Goal: Task Accomplishment & Management: Complete application form

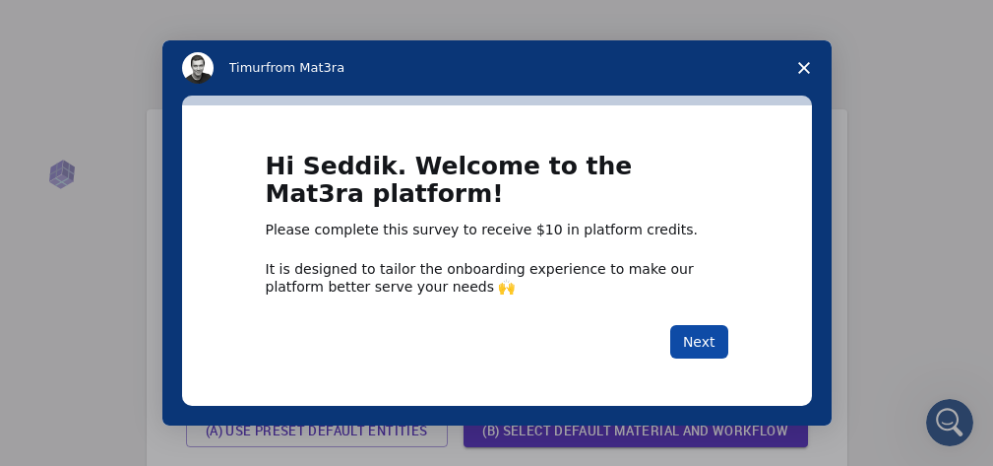
click at [699, 343] on button "Next" at bounding box center [699, 341] width 58 height 33
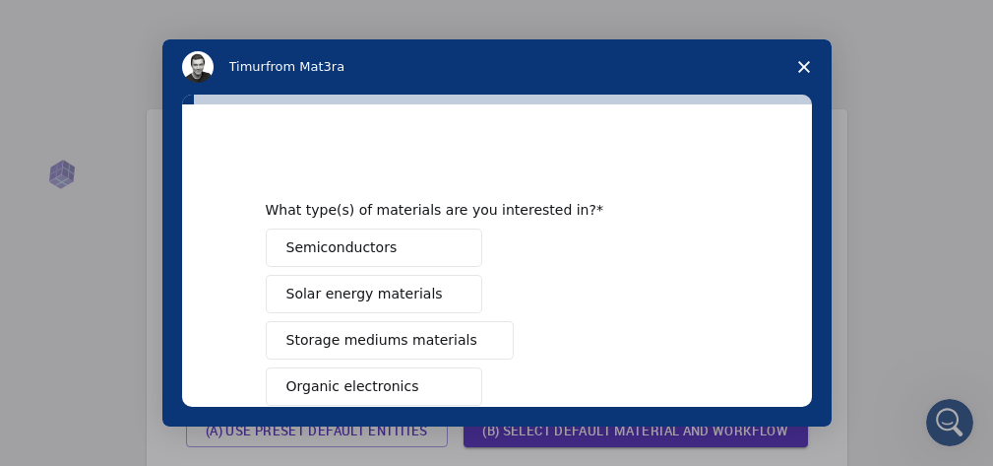
click at [347, 246] on span "Semiconductors" at bounding box center [341, 247] width 111 height 21
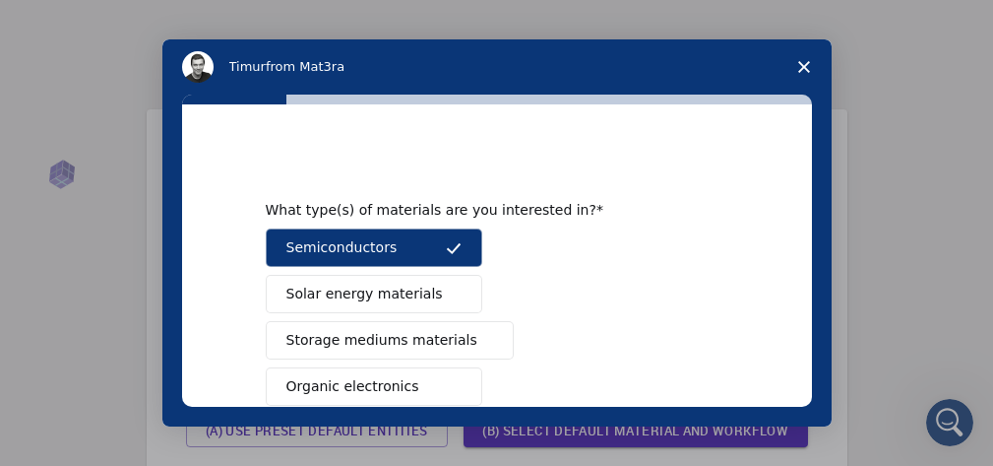
click at [360, 295] on span "Solar energy materials" at bounding box center [364, 293] width 157 height 21
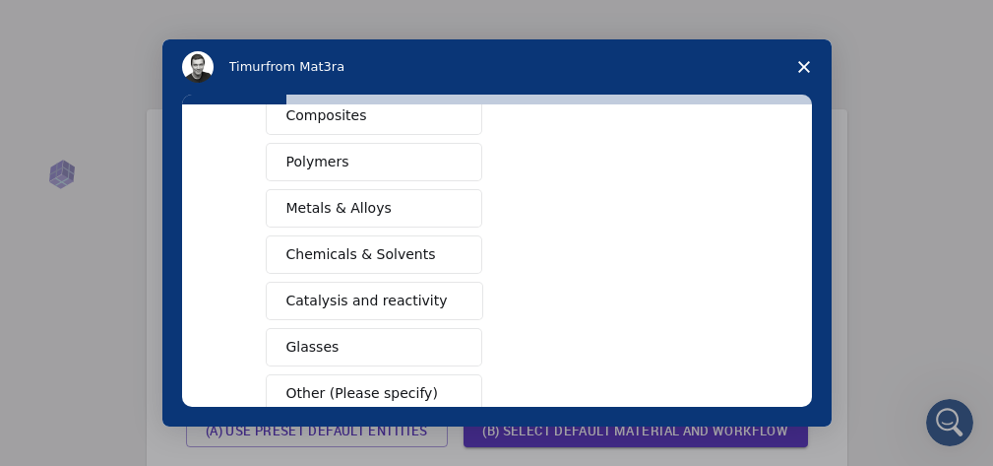
scroll to position [394, 0]
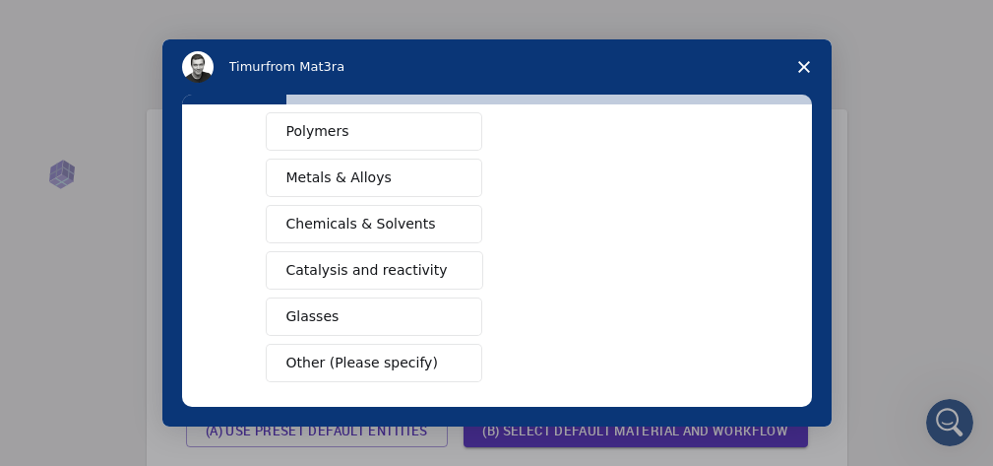
click at [415, 274] on span "Catalysis and reactivity" at bounding box center [366, 270] width 161 height 21
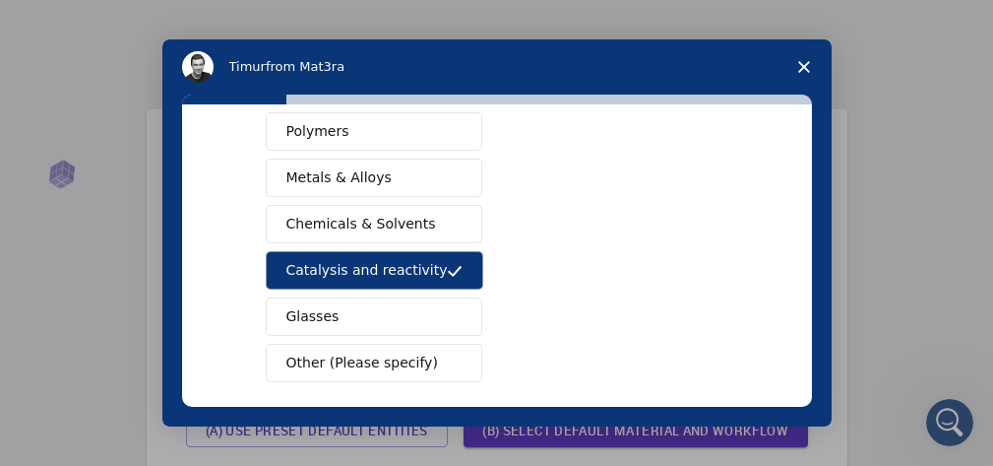
scroll to position [484, 0]
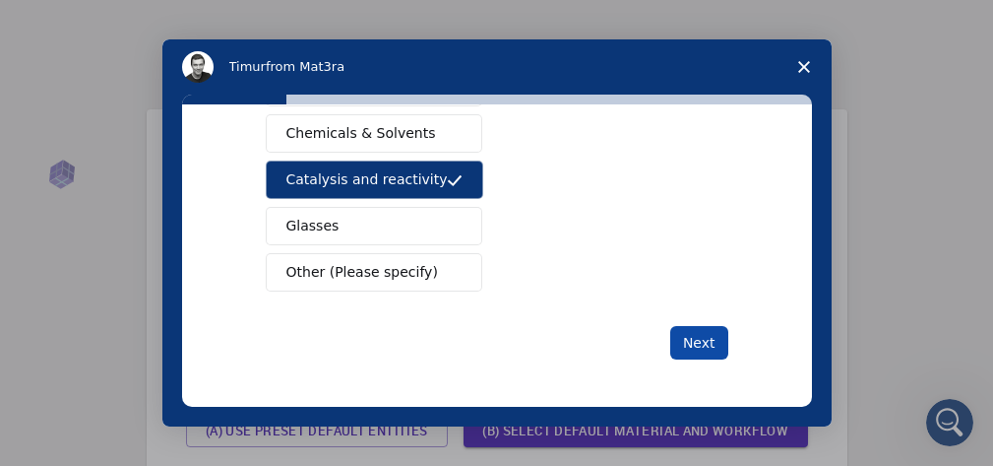
click at [687, 344] on button "Next" at bounding box center [699, 342] width 58 height 33
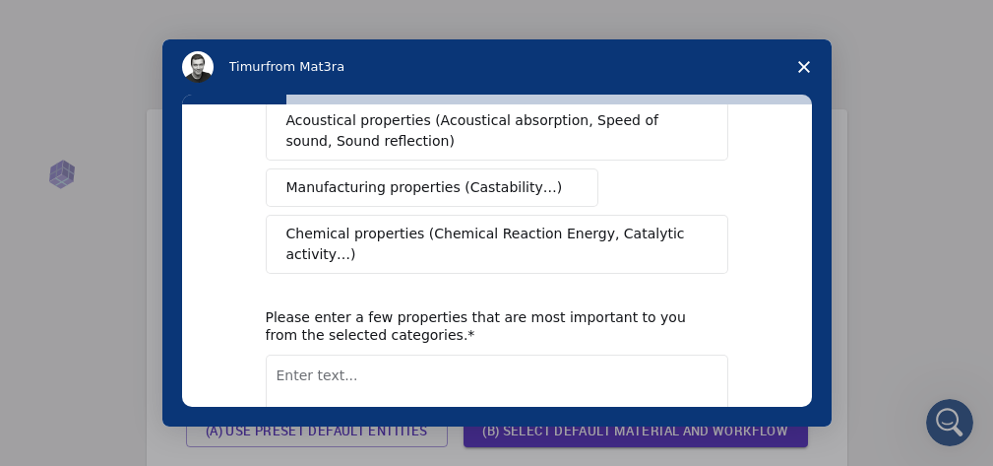
scroll to position [0, 0]
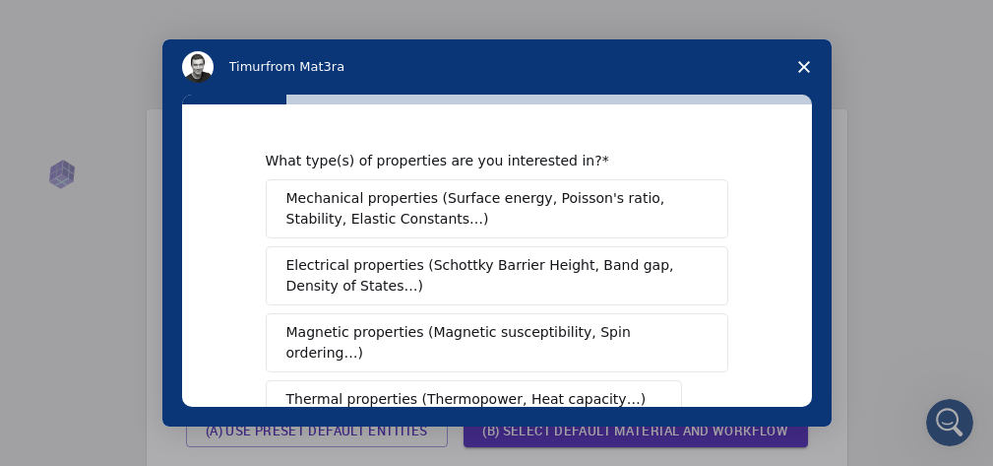
click at [400, 275] on span "Electrical properties (Schottky Barrier Height, Band gap, Density of States…)" at bounding box center [490, 275] width 409 height 41
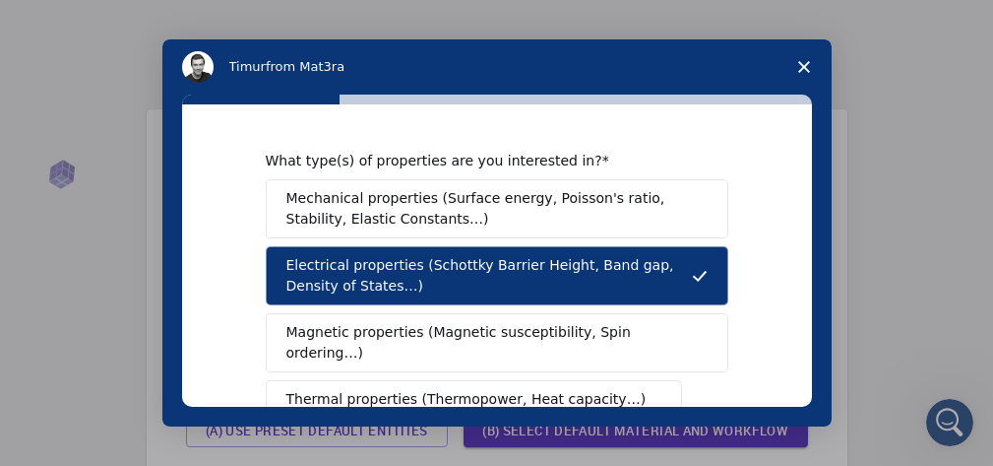
click at [419, 213] on span "Mechanical properties (Surface energy, Poisson's ratio, Stability, Elastic Cons…" at bounding box center [491, 208] width 410 height 41
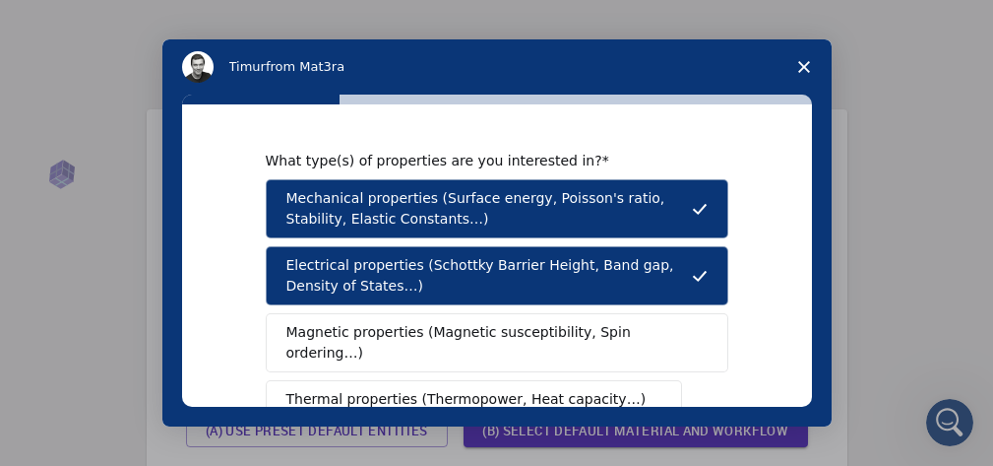
scroll to position [98, 0]
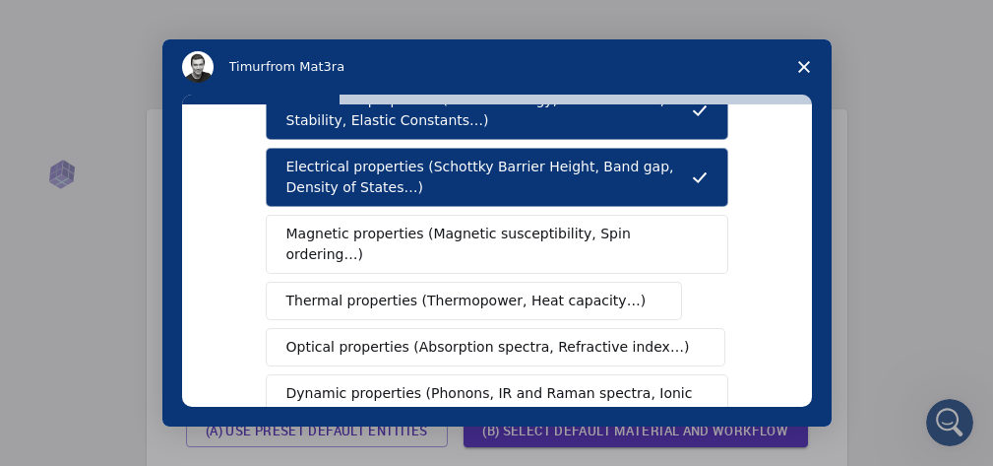
click at [524, 232] on span "Magnetic properties (Magnetic susceptibility, Spin ordering…)" at bounding box center [489, 243] width 407 height 41
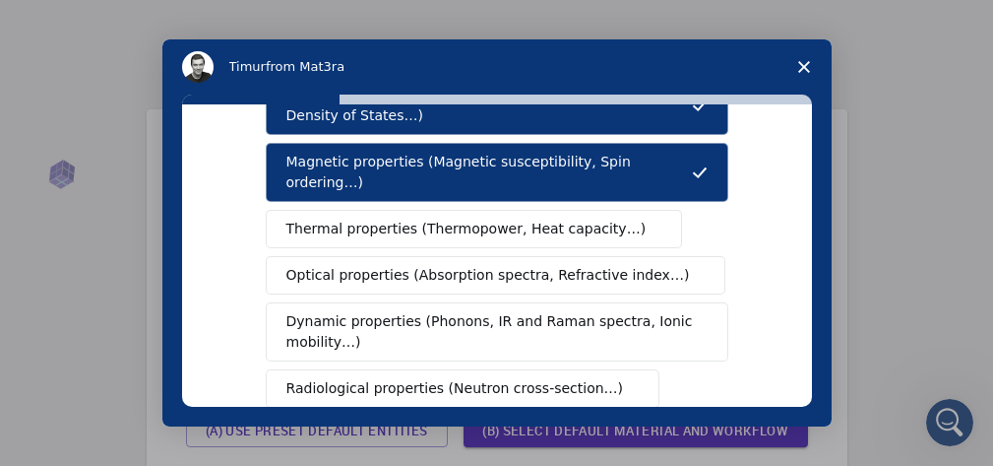
scroll to position [197, 0]
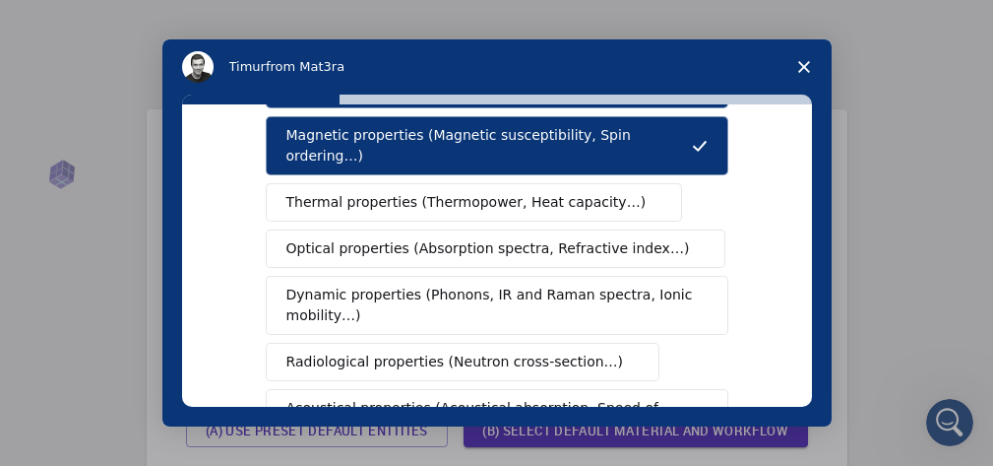
click at [492, 192] on span "Thermal properties (Thermopower, Heat capacity…)" at bounding box center [466, 202] width 360 height 21
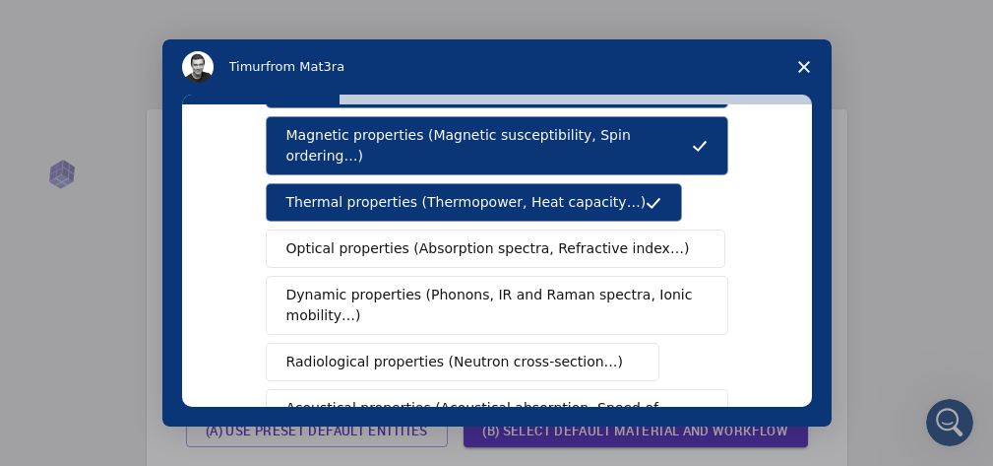
click at [469, 238] on span "Optical properties (Absorption spectra, Refractive index…)" at bounding box center [488, 248] width 404 height 21
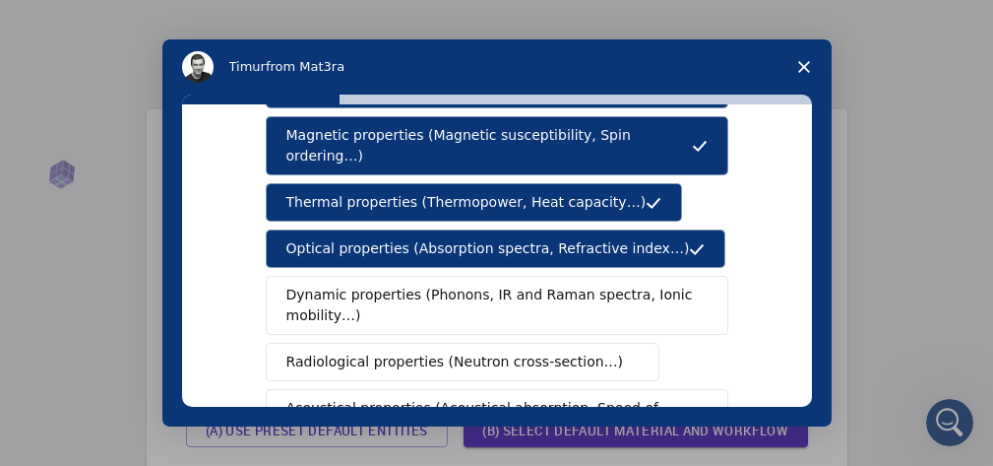
scroll to position [295, 0]
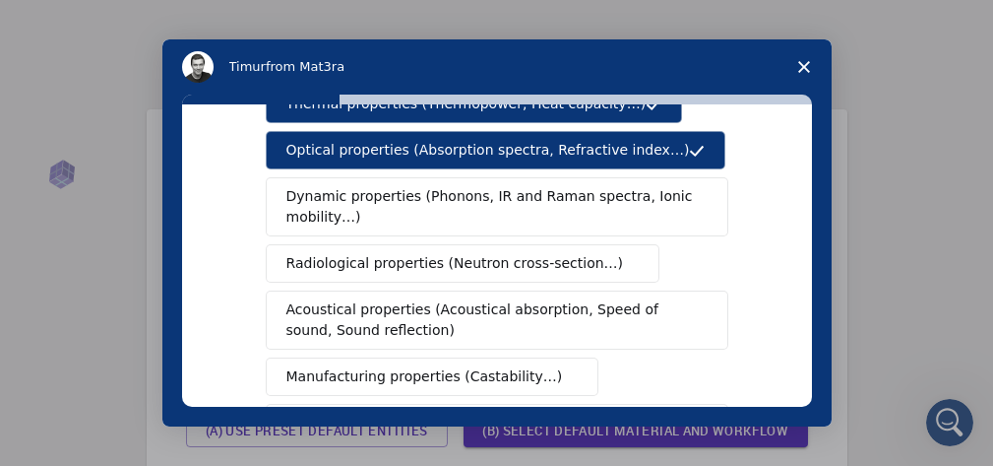
click at [485, 186] on span "Dynamic properties (Phonons, IR and Raman spectra, Ionic mobility…)" at bounding box center [490, 206] width 408 height 41
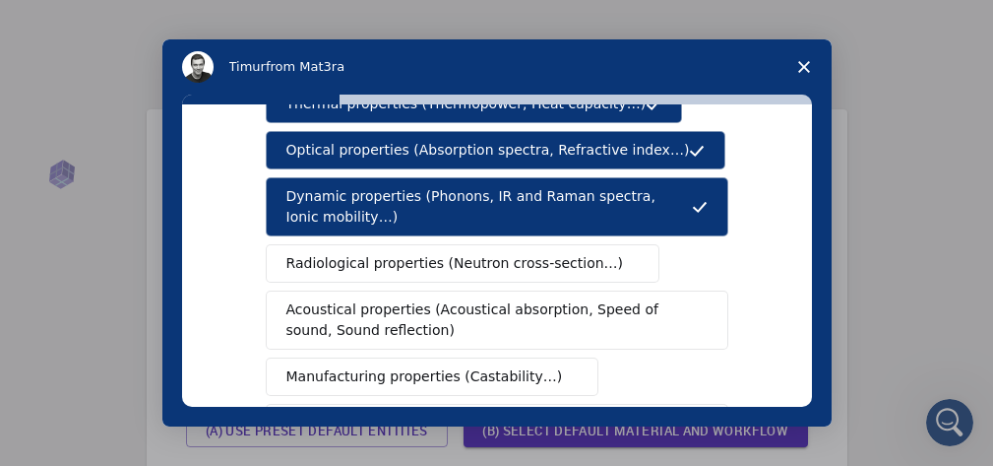
scroll to position [394, 0]
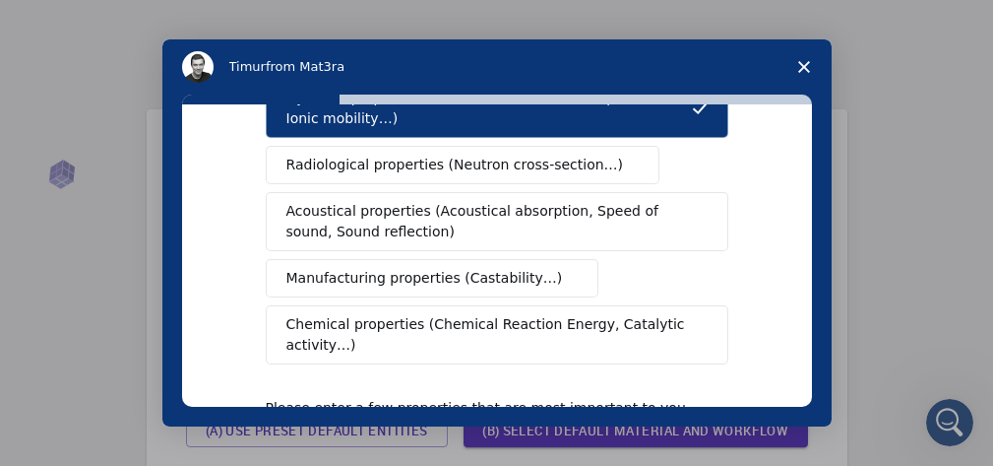
click at [487, 314] on span "Chemical properties (Chemical Reaction Energy, Catalytic activity…)" at bounding box center [490, 334] width 408 height 41
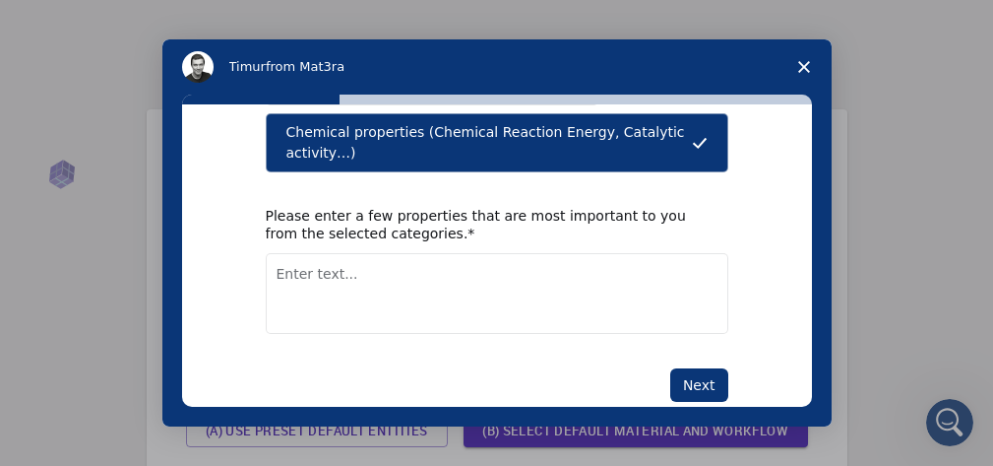
scroll to position [587, 0]
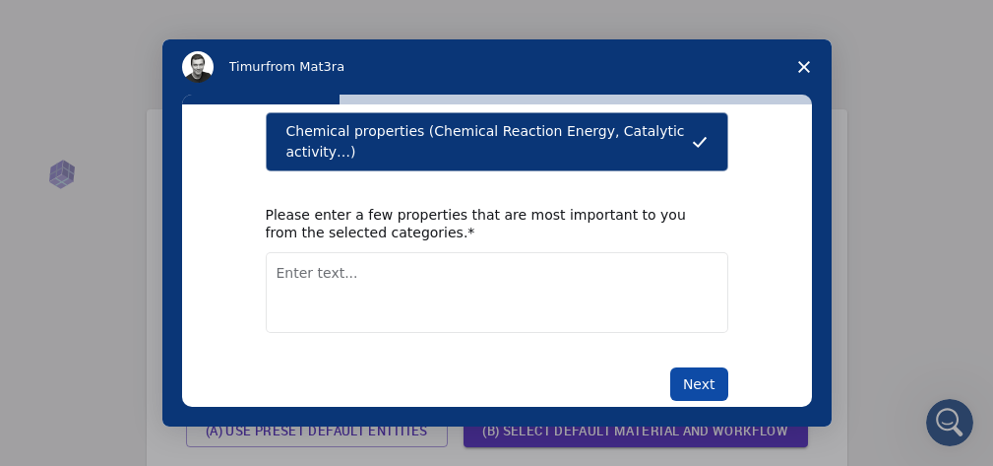
click at [687, 367] on button "Next" at bounding box center [699, 383] width 58 height 33
click at [325, 258] on textarea "Enter text..." at bounding box center [497, 292] width 463 height 81
type textarea "Optoelectronic and thermal properties"
click at [702, 367] on button "Next" at bounding box center [699, 383] width 58 height 33
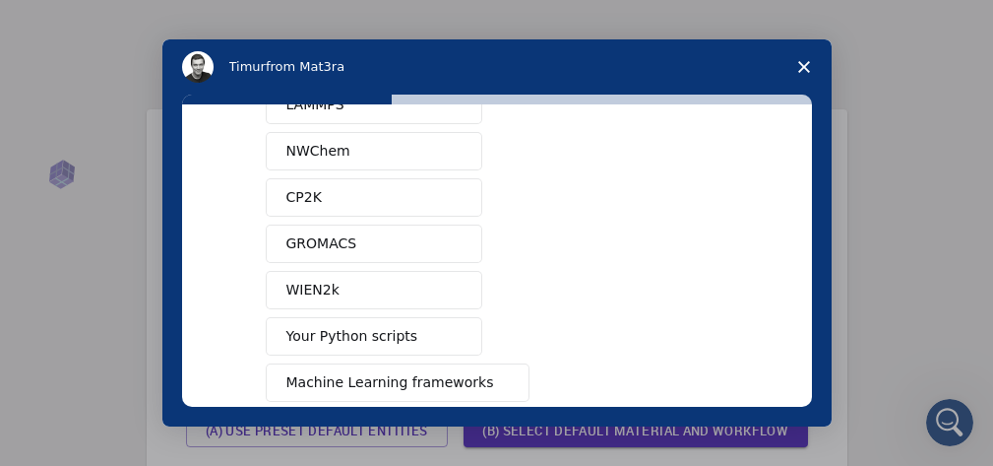
scroll to position [197, 0]
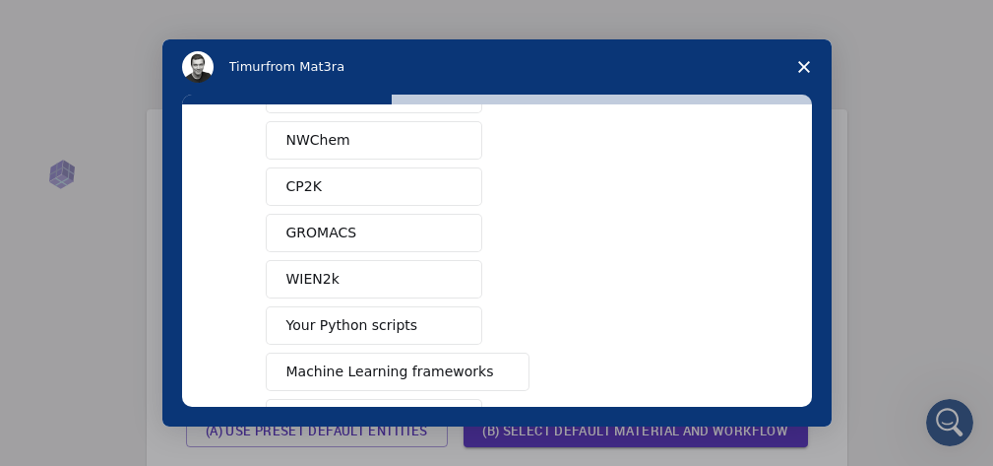
click at [310, 282] on span "WIEN2k" at bounding box center [312, 279] width 53 height 21
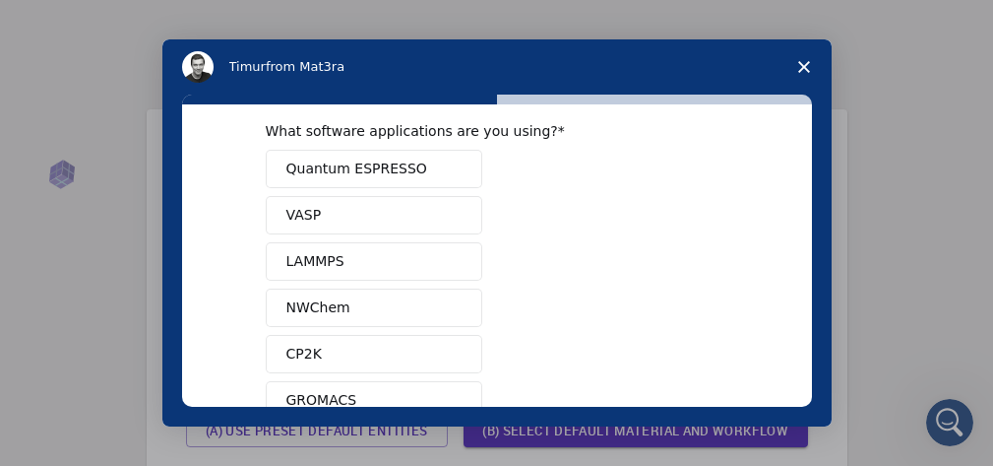
scroll to position [0, 0]
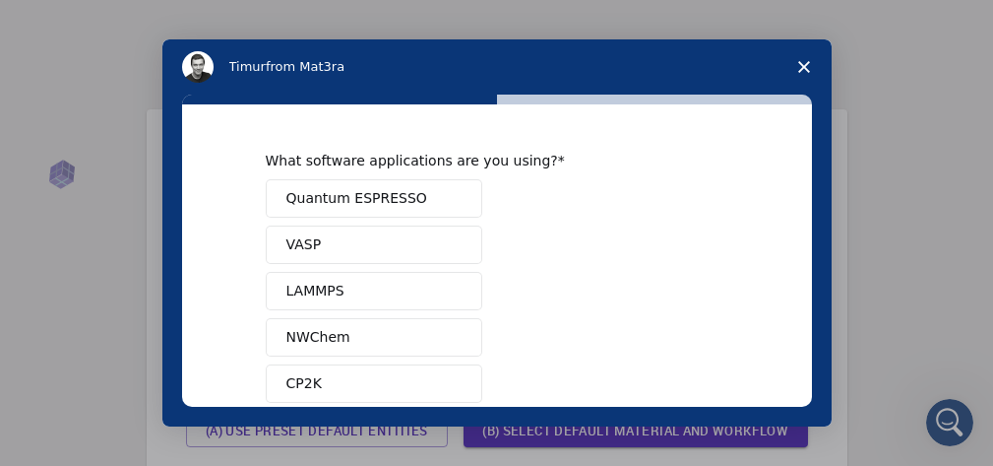
click at [350, 246] on button "VASP" at bounding box center [374, 244] width 217 height 38
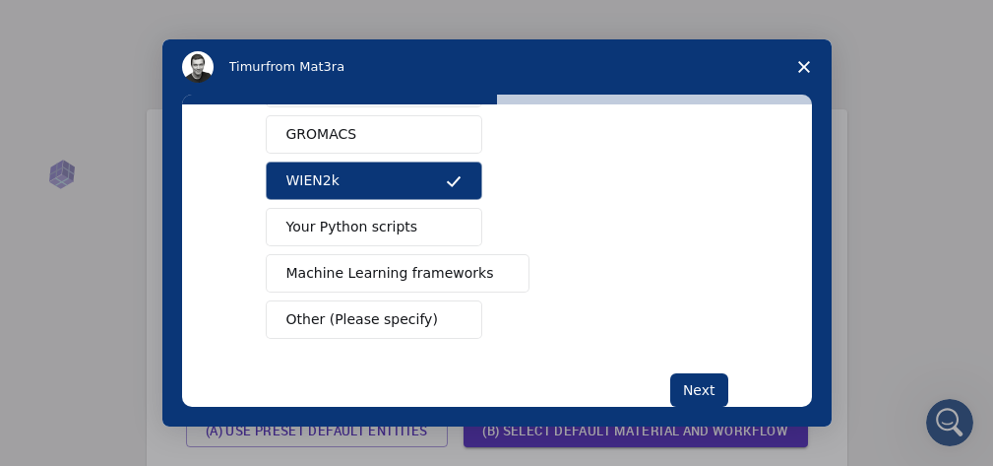
scroll to position [343, 0]
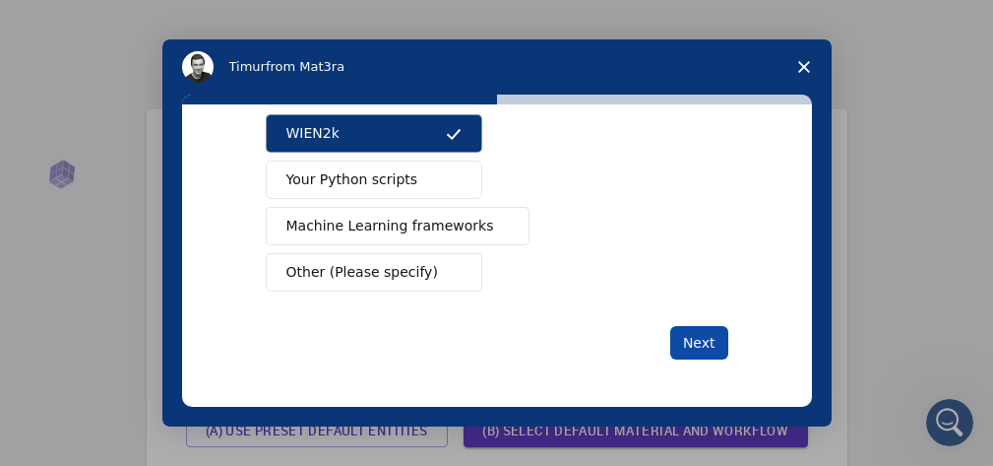
click at [681, 346] on button "Next" at bounding box center [699, 342] width 58 height 33
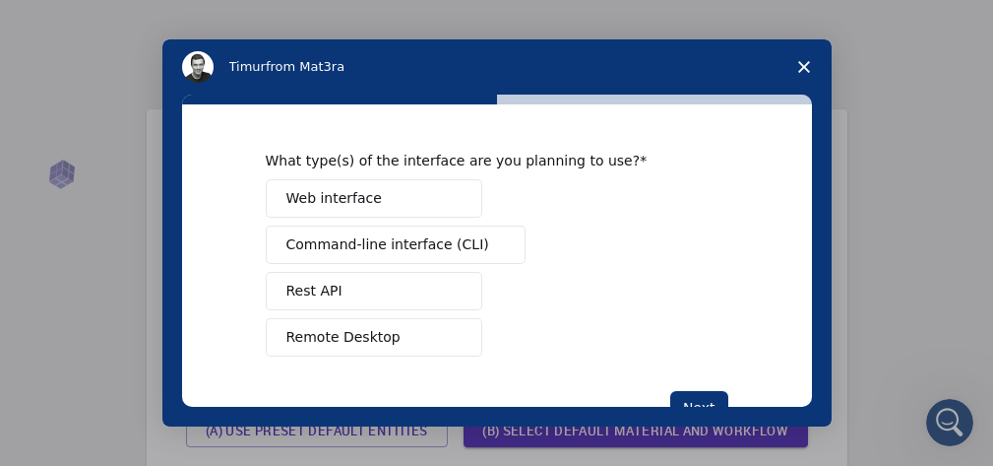
click at [343, 198] on span "Web interface" at bounding box center [333, 198] width 95 height 21
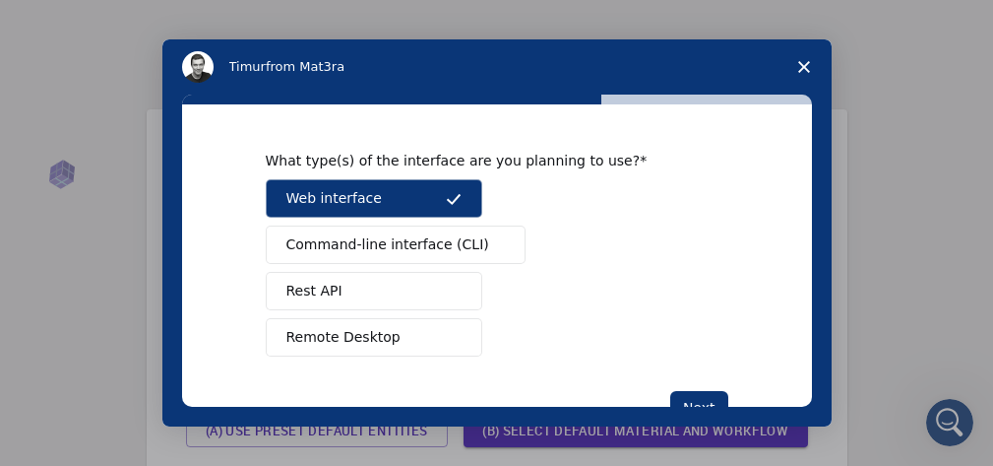
click at [339, 336] on span "Remote Desktop" at bounding box center [343, 337] width 114 height 21
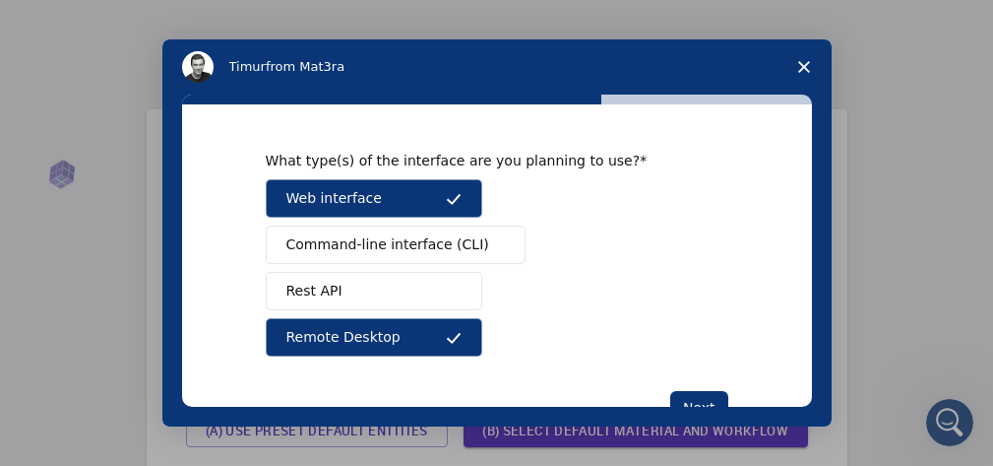
click at [439, 240] on span "Command-line interface (CLI)" at bounding box center [387, 244] width 203 height 21
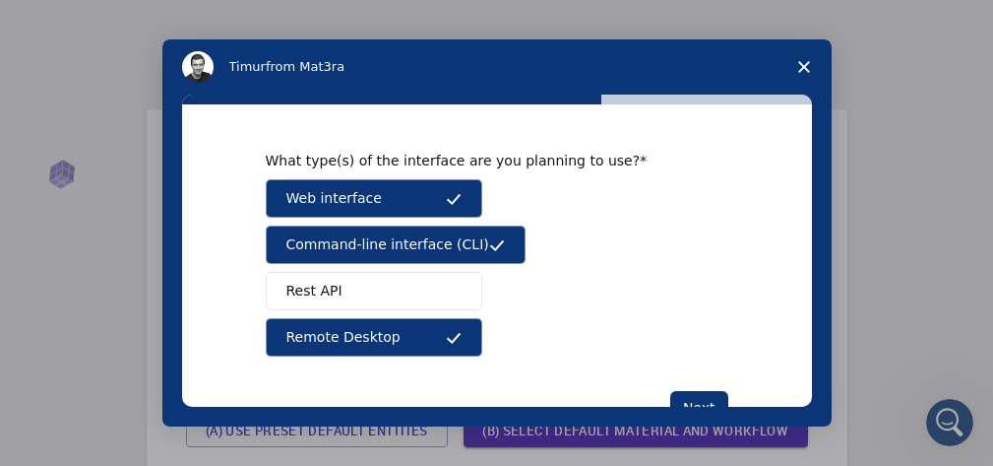
click at [362, 289] on button "Rest API" at bounding box center [374, 291] width 217 height 38
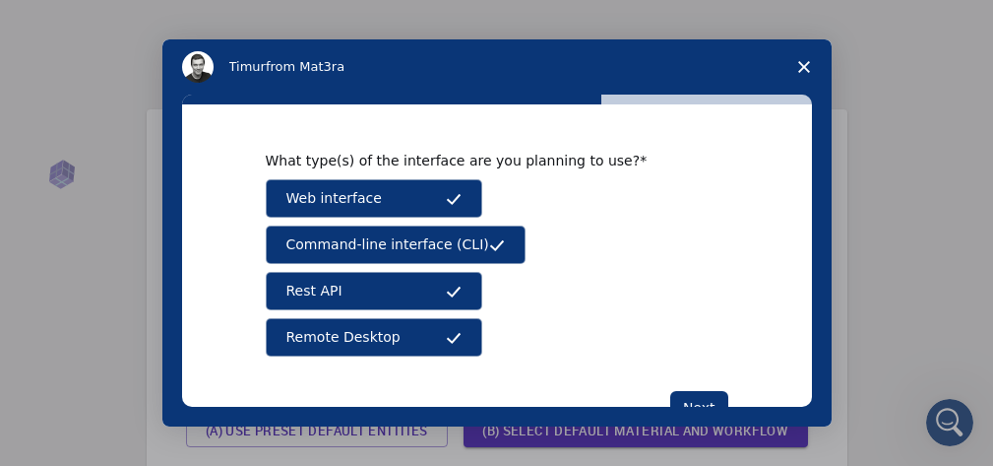
scroll to position [65, 0]
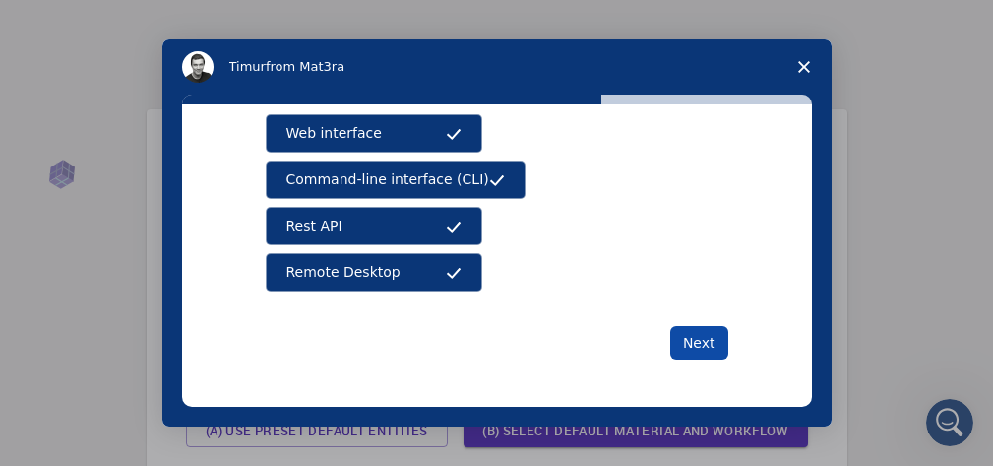
click at [698, 336] on button "Next" at bounding box center [699, 342] width 58 height 33
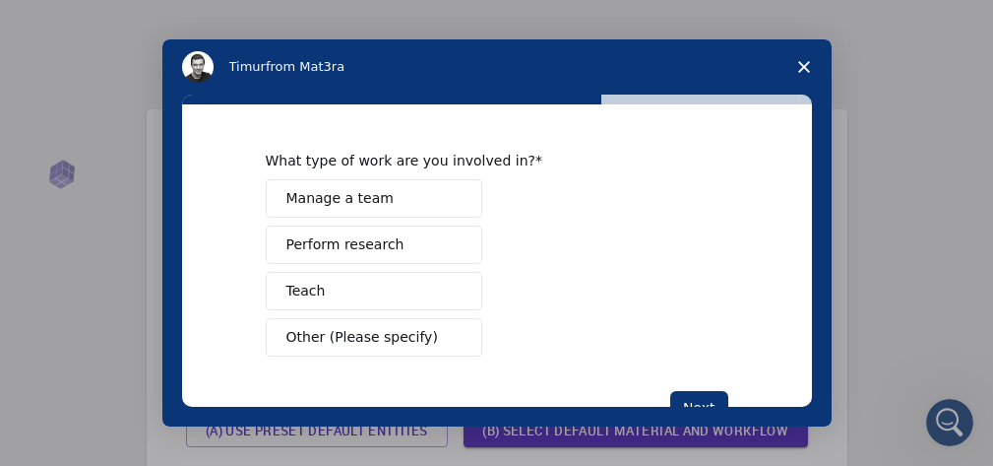
click at [409, 246] on button "Perform research" at bounding box center [374, 244] width 217 height 38
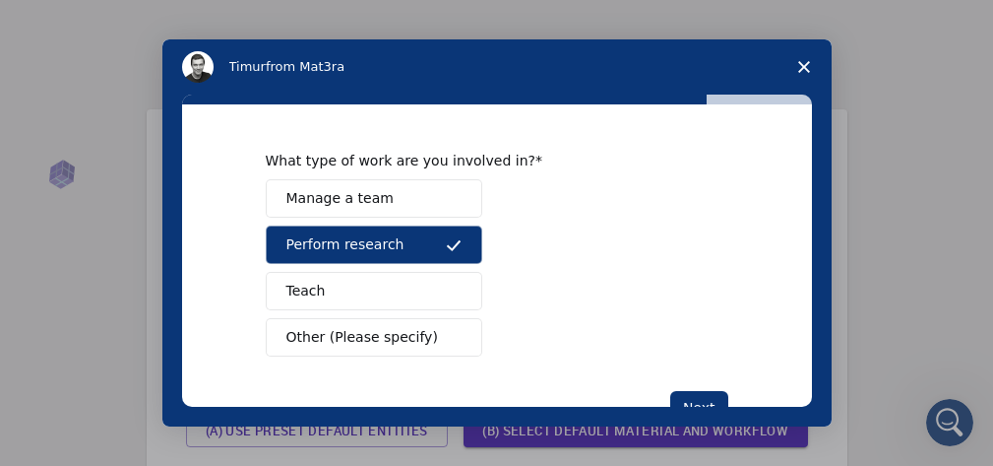
scroll to position [65, 0]
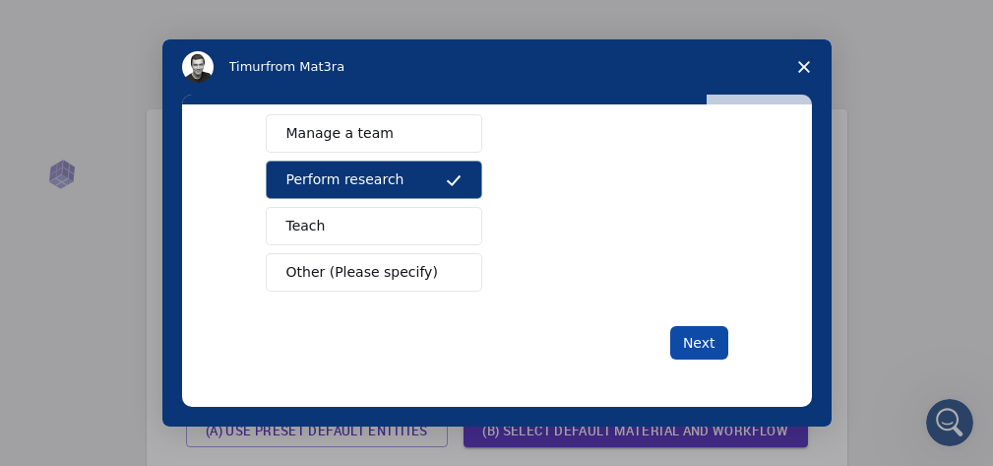
click at [692, 340] on button "Next" at bounding box center [699, 342] width 58 height 33
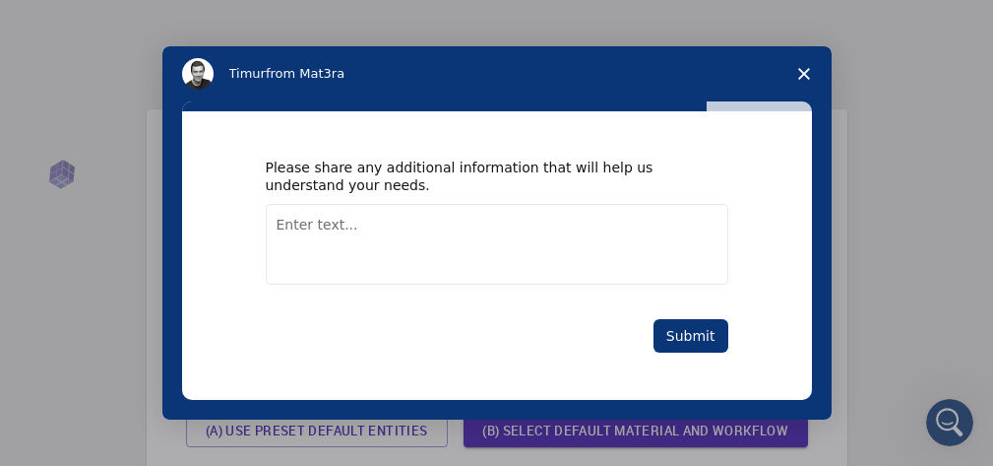
scroll to position [0, 0]
click at [677, 339] on button "Submit" at bounding box center [691, 335] width 75 height 33
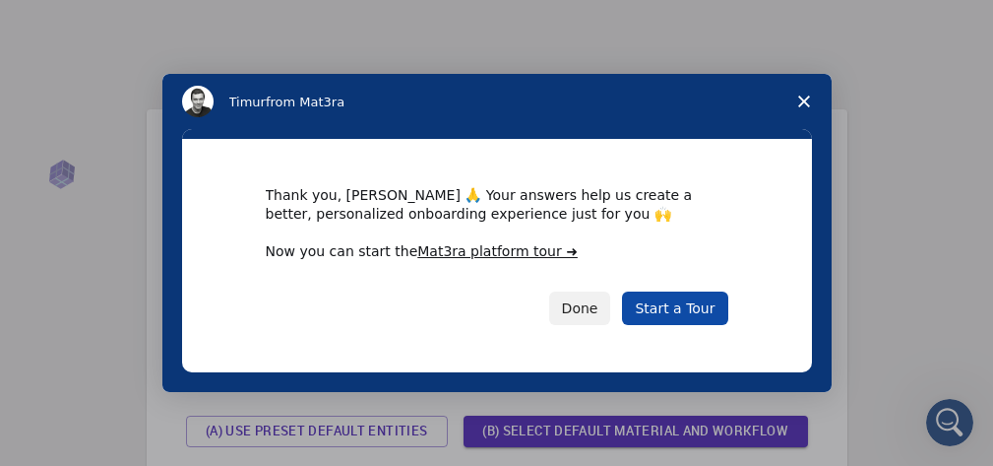
click at [681, 309] on link "Start a Tour" at bounding box center [674, 307] width 105 height 33
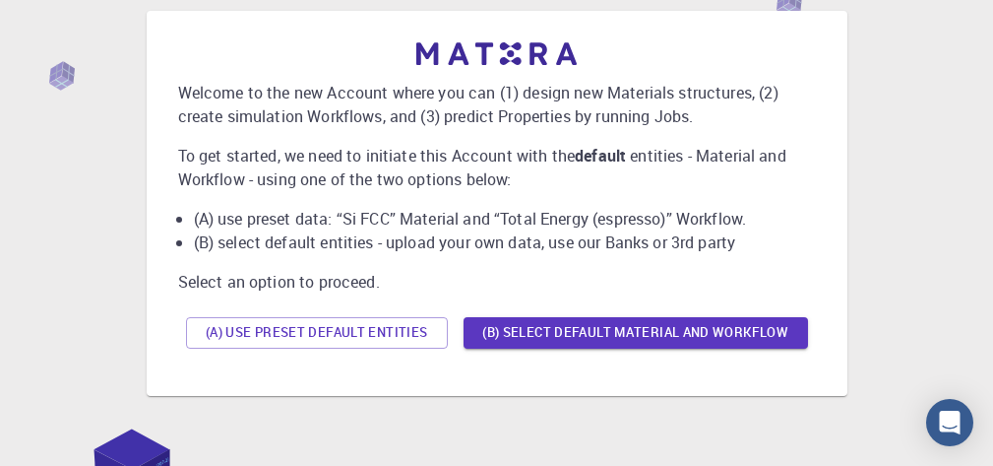
scroll to position [197, 0]
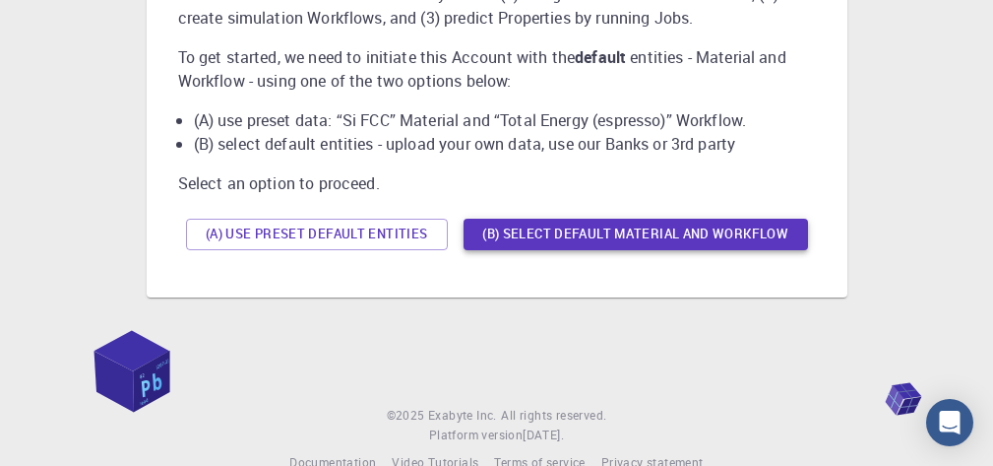
click at [618, 237] on button "(B) Select default material and workflow" at bounding box center [636, 234] width 345 height 31
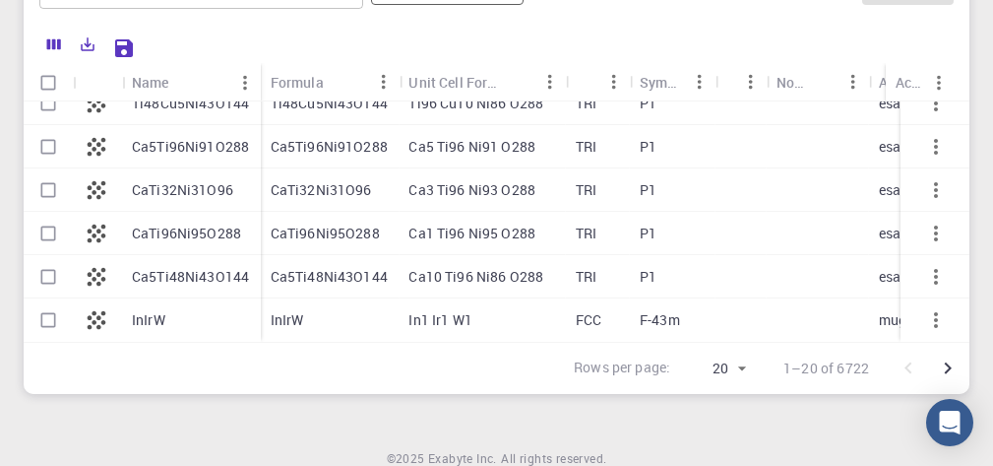
scroll to position [428, 0]
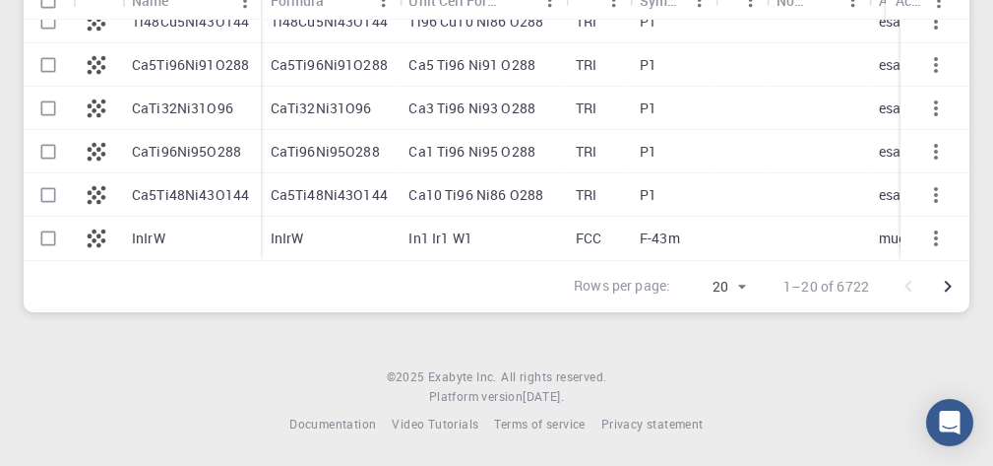
click at [658, 228] on p "F-43m" at bounding box center [660, 238] width 40 height 20
checkbox input "true"
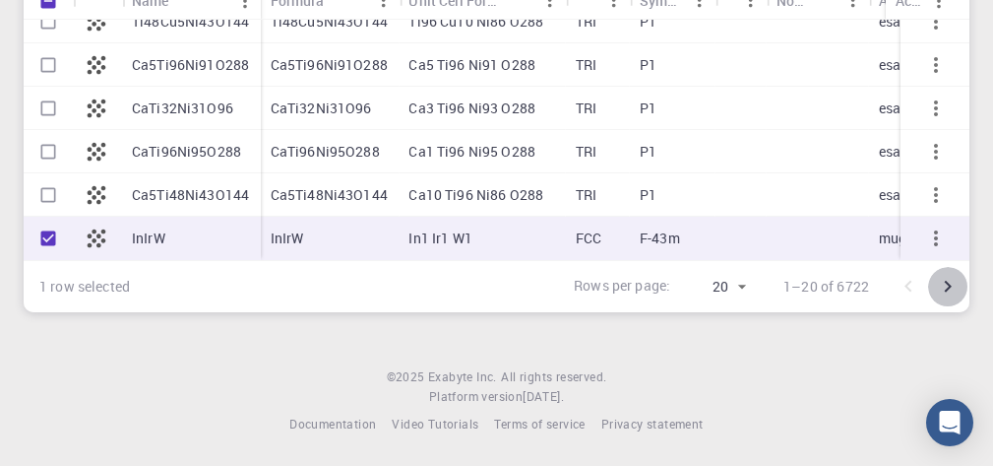
click at [948, 285] on icon "Go to next page" at bounding box center [948, 287] width 24 height 24
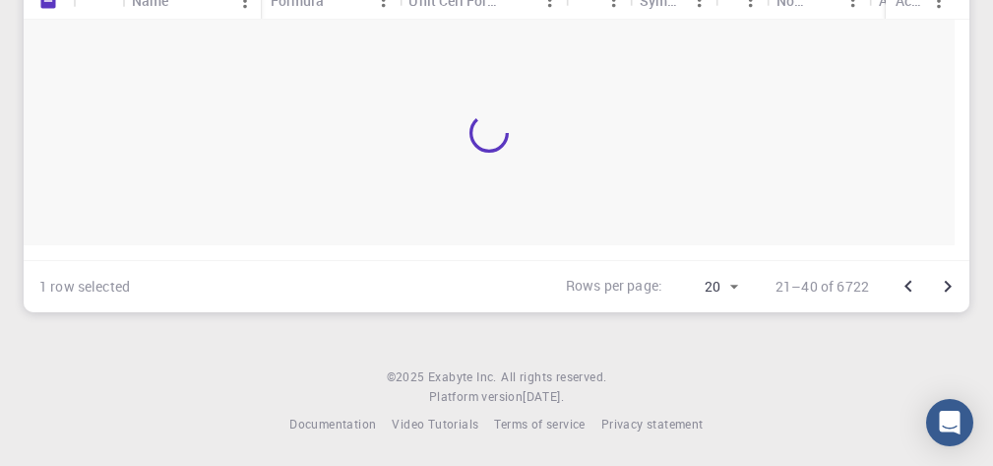
scroll to position [0, 0]
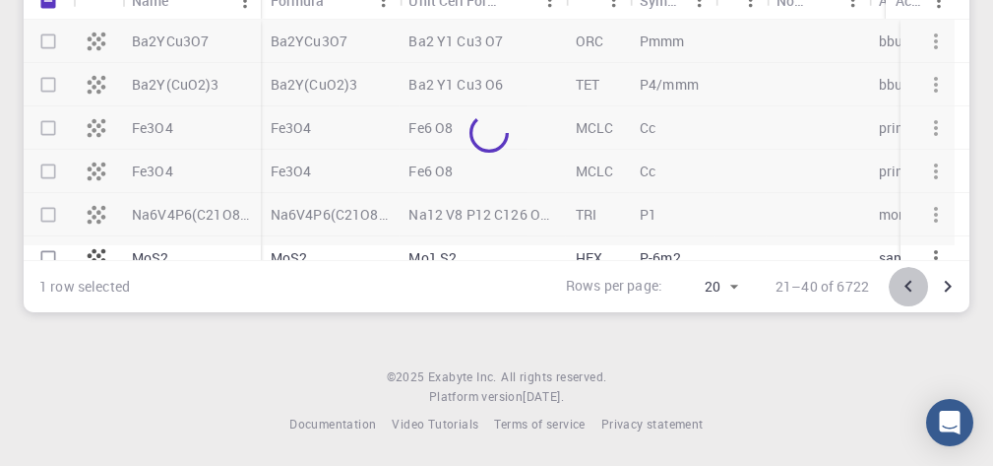
click at [908, 286] on icon "Go to previous page" at bounding box center [908, 287] width 7 height 12
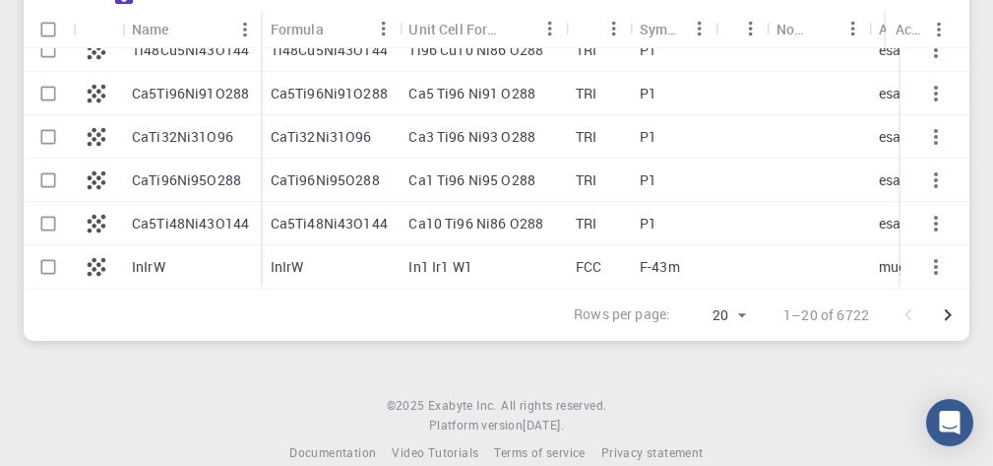
scroll to position [428, 0]
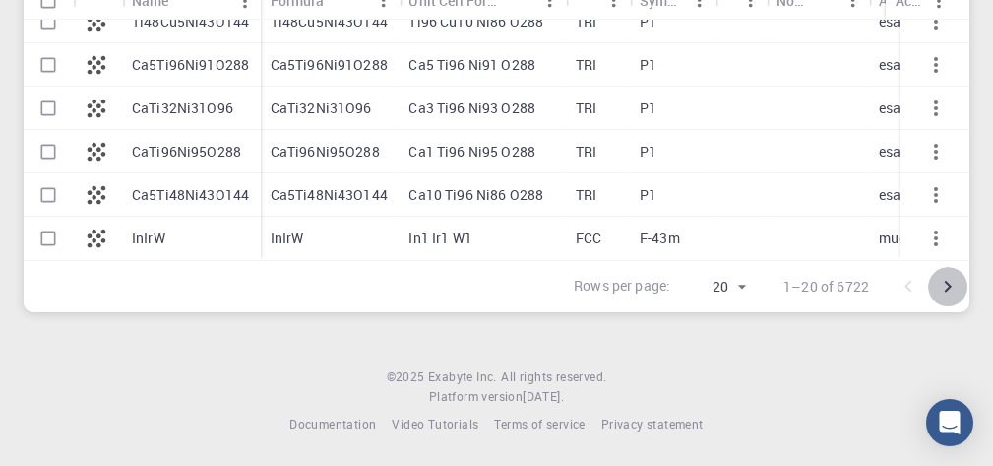
click at [948, 287] on icon "Go to next page" at bounding box center [948, 287] width 24 height 24
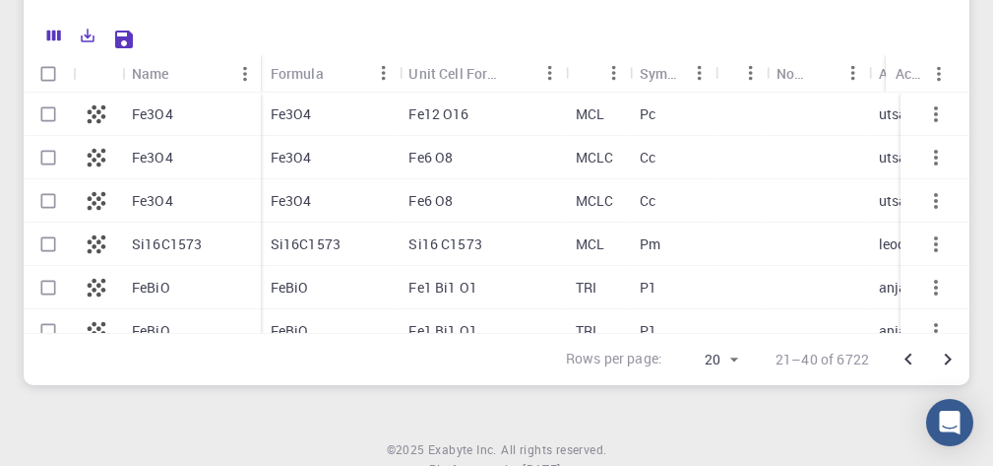
scroll to position [330, 0]
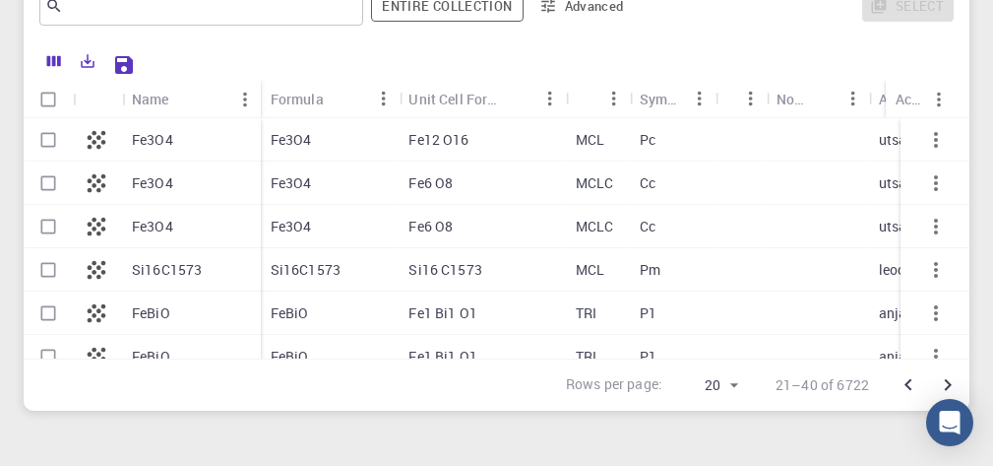
click at [949, 381] on icon "Go to next page" at bounding box center [948, 385] width 24 height 24
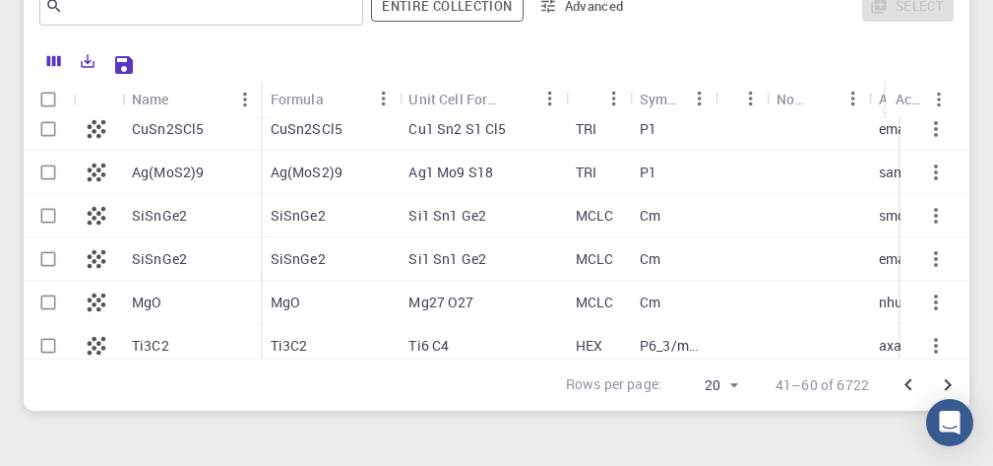
scroll to position [345, 0]
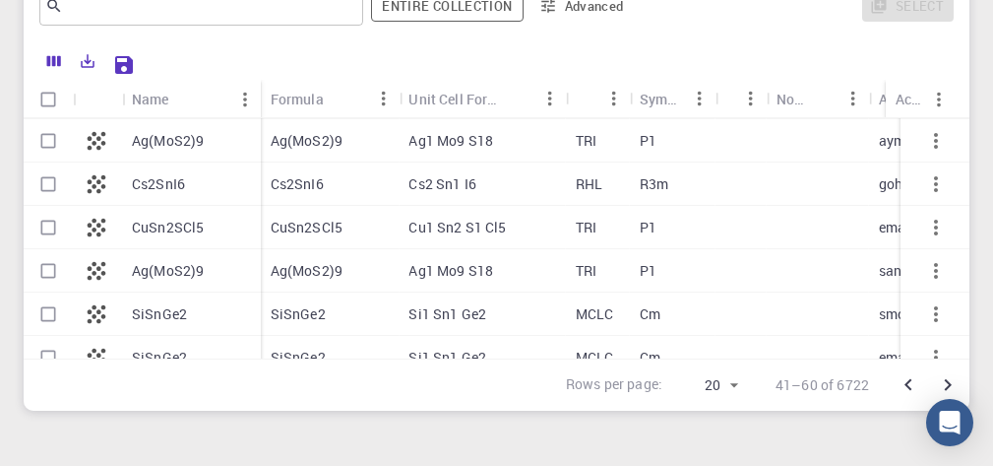
click at [660, 183] on p "R3m" at bounding box center [654, 184] width 29 height 20
checkbox input "true"
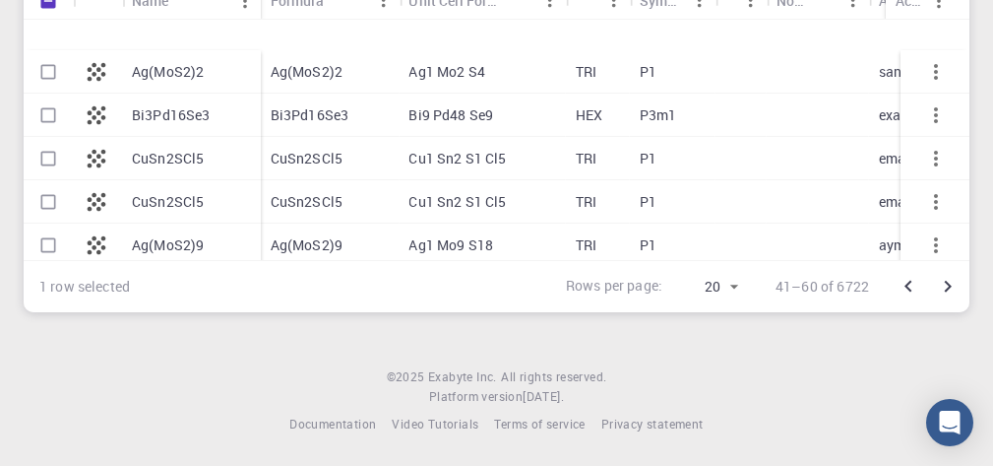
scroll to position [197, 0]
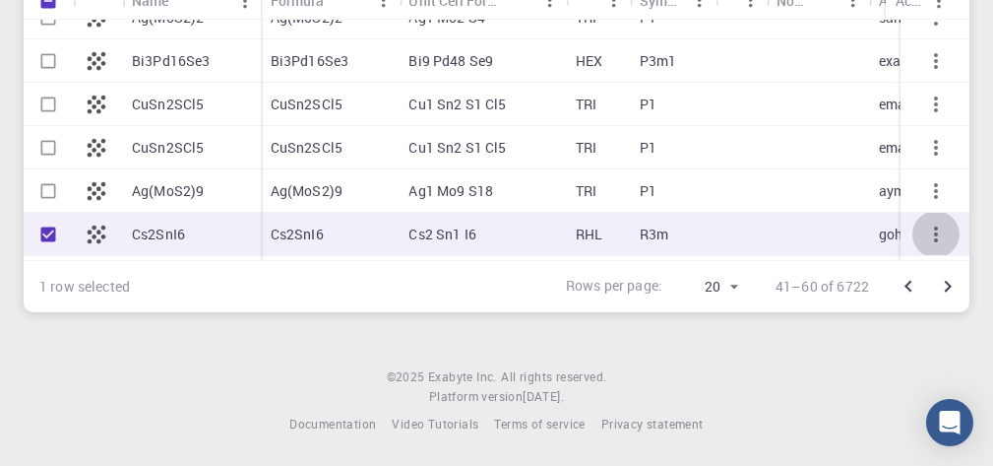
click at [924, 234] on icon "button" at bounding box center [936, 234] width 24 height 24
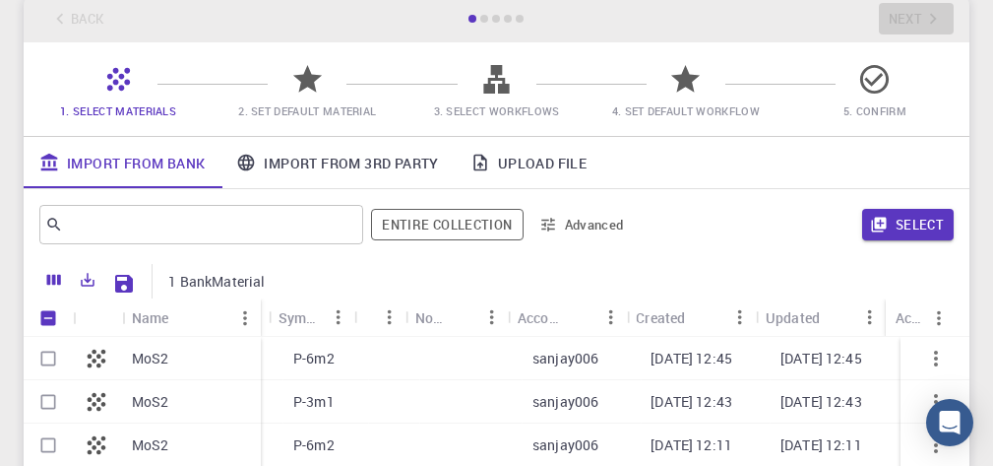
scroll to position [133, 0]
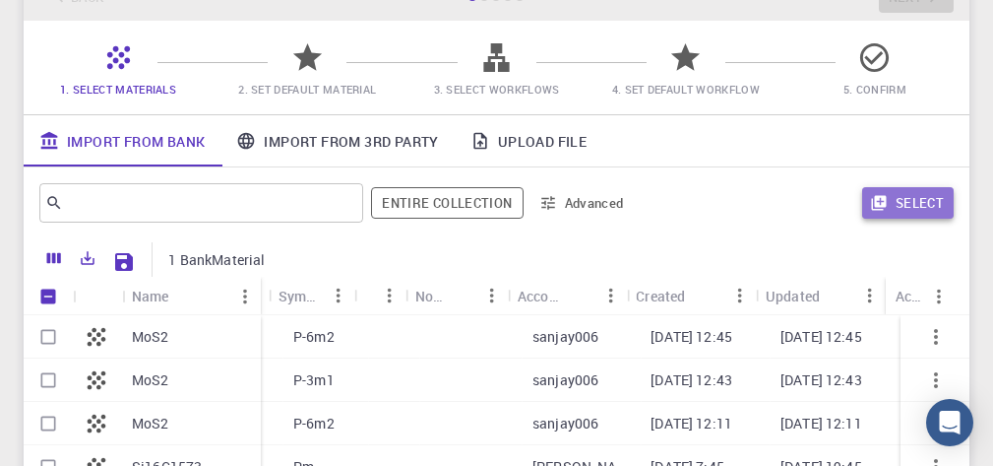
click at [879, 201] on icon "button" at bounding box center [878, 203] width 15 height 15
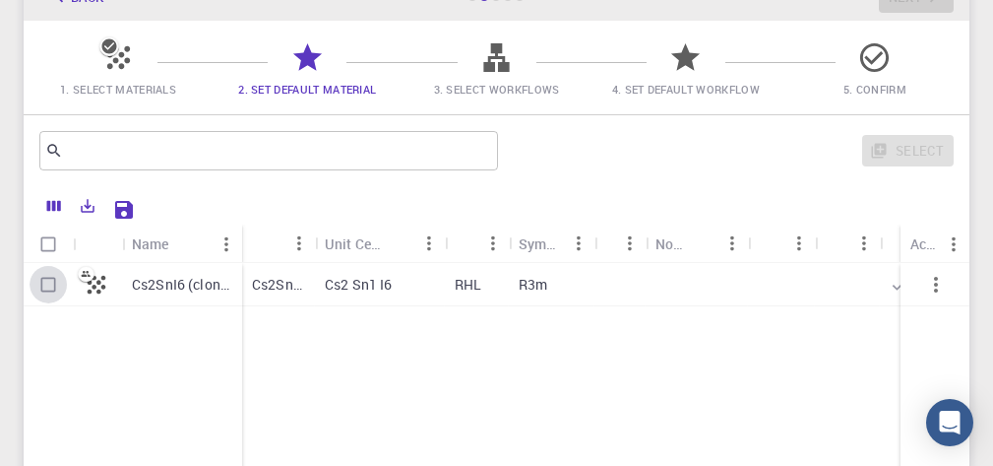
click at [46, 285] on input "Select row" at bounding box center [48, 284] width 37 height 37
checkbox input "true"
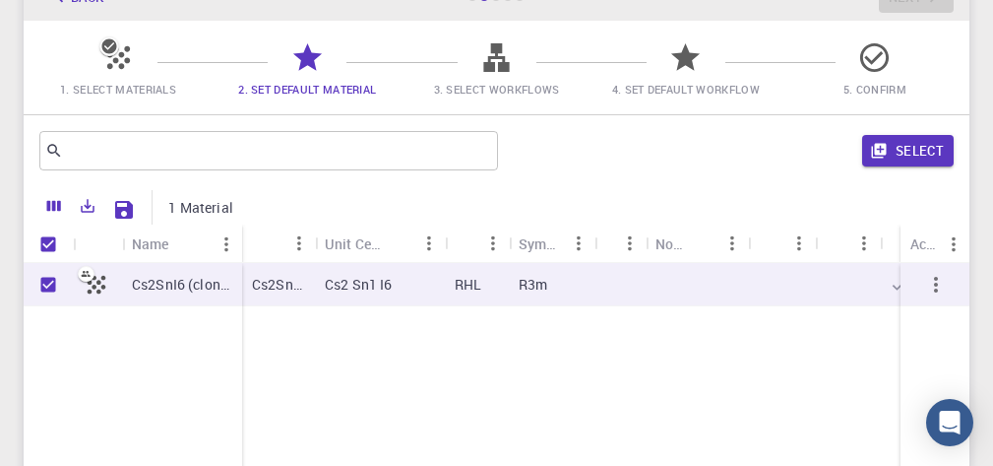
checkbox input "true"
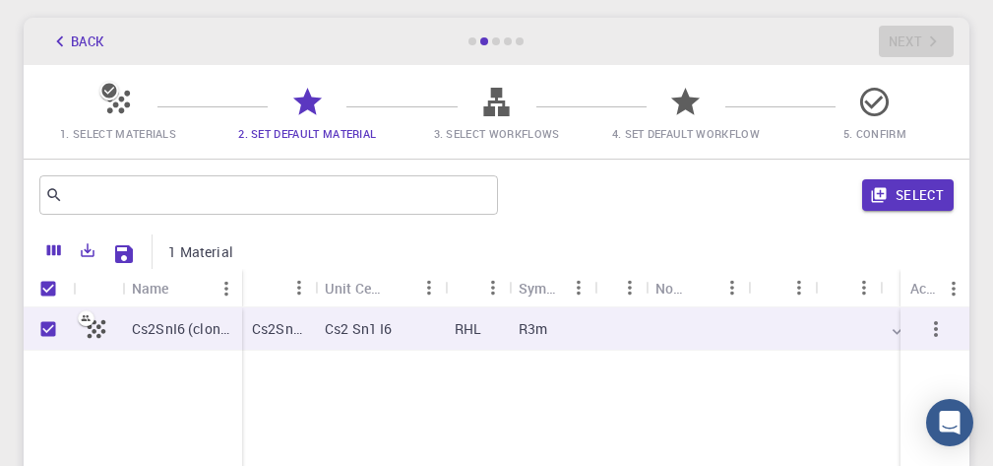
scroll to position [34, 0]
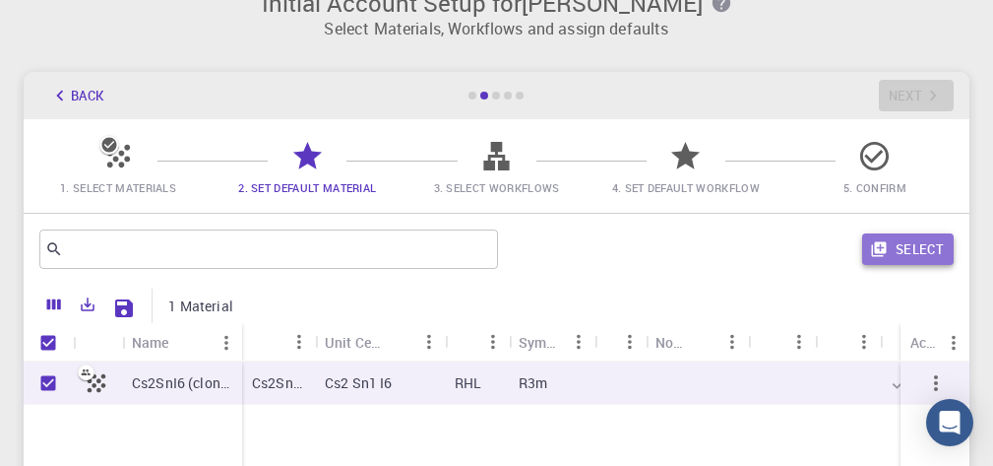
click at [895, 248] on button "Select" at bounding box center [908, 248] width 92 height 31
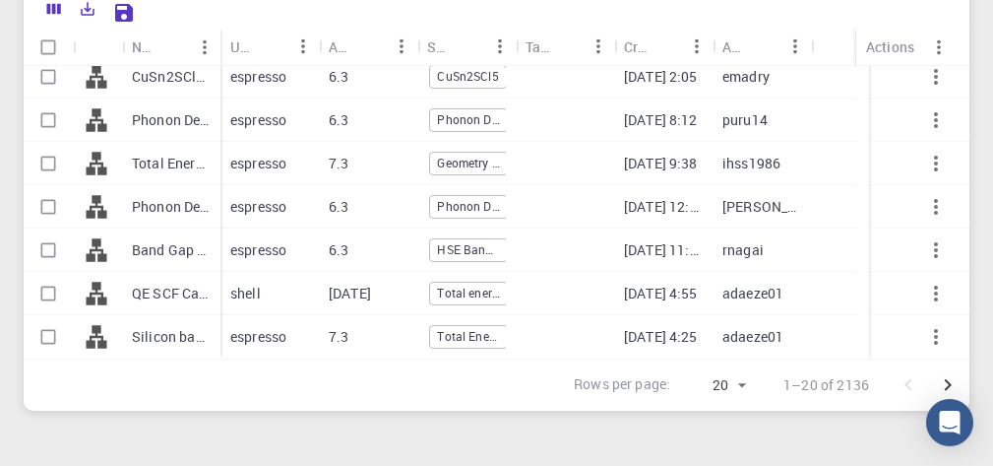
scroll to position [428, 0]
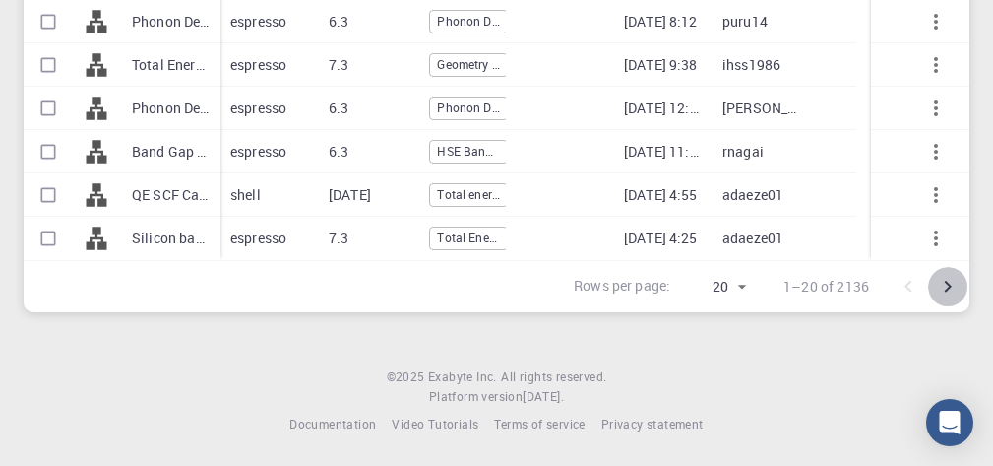
click at [944, 290] on icon "Go to next page" at bounding box center [948, 287] width 24 height 24
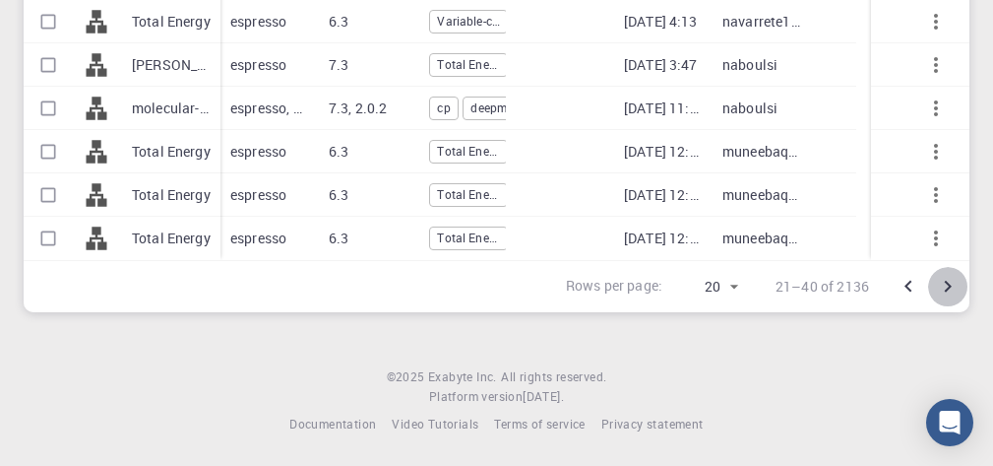
click at [947, 288] on icon "Go to next page" at bounding box center [948, 287] width 24 height 24
click at [946, 286] on icon "Go to next page" at bounding box center [948, 287] width 24 height 24
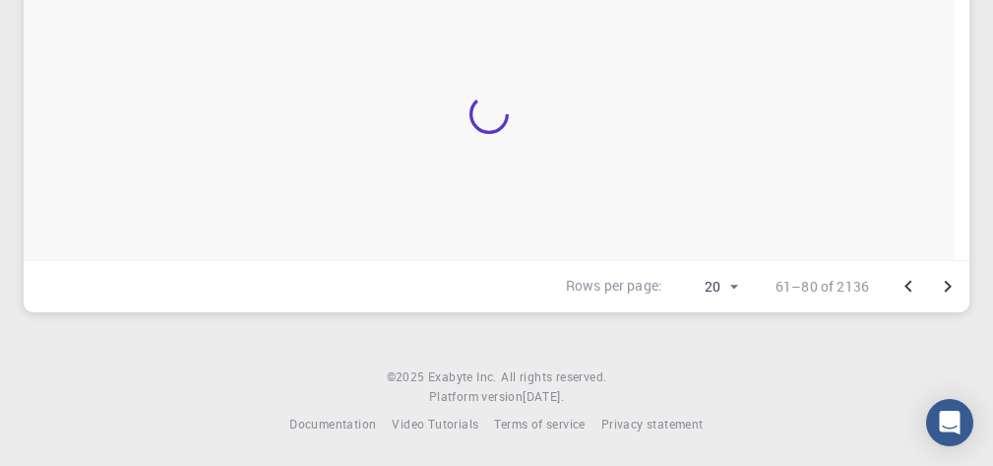
scroll to position [0, 0]
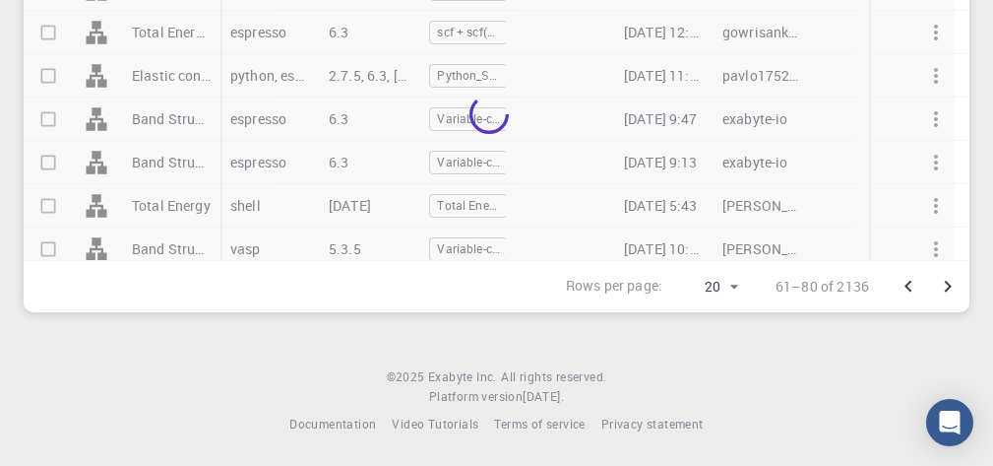
click at [736, 286] on body "Initial Account Setup for [PERSON_NAME] Select Materials, Workflows and assign …" at bounding box center [496, 19] width 993 height 894
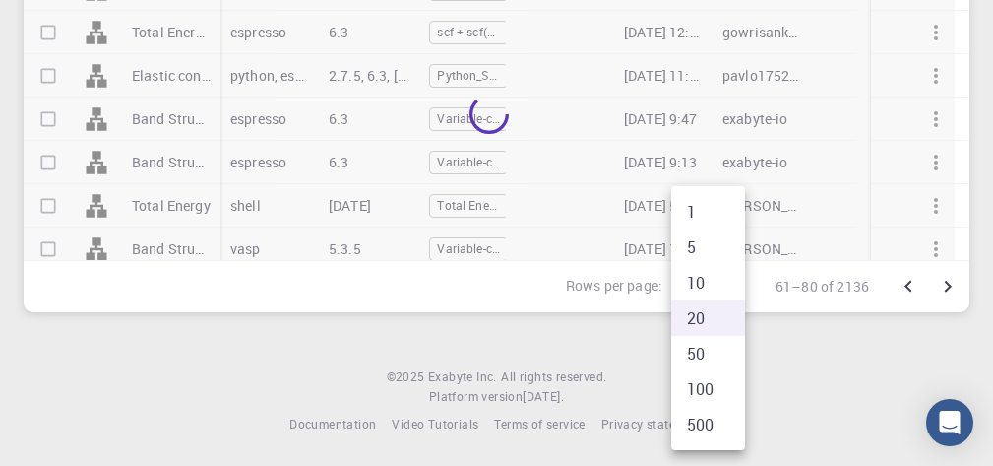
drag, startPoint x: 705, startPoint y: 382, endPoint x: 440, endPoint y: 310, distance: 274.4
click at [704, 383] on li "100" at bounding box center [708, 388] width 74 height 35
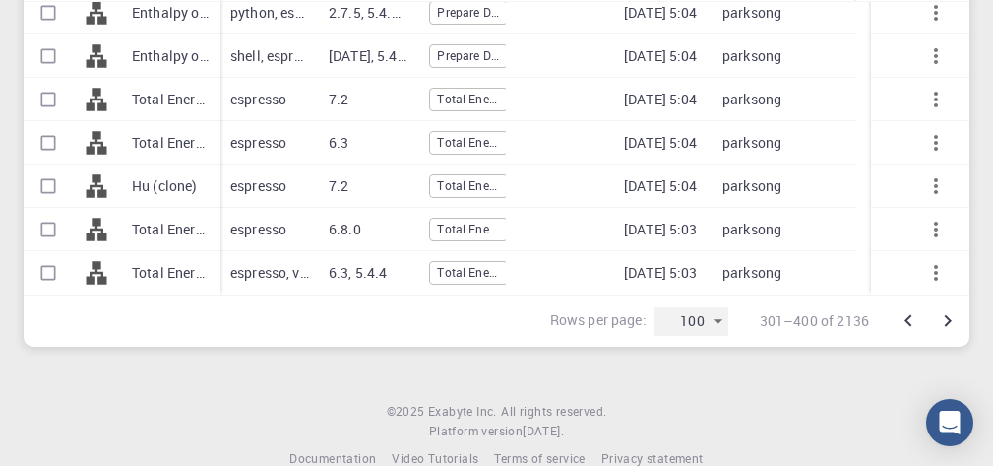
scroll to position [428, 0]
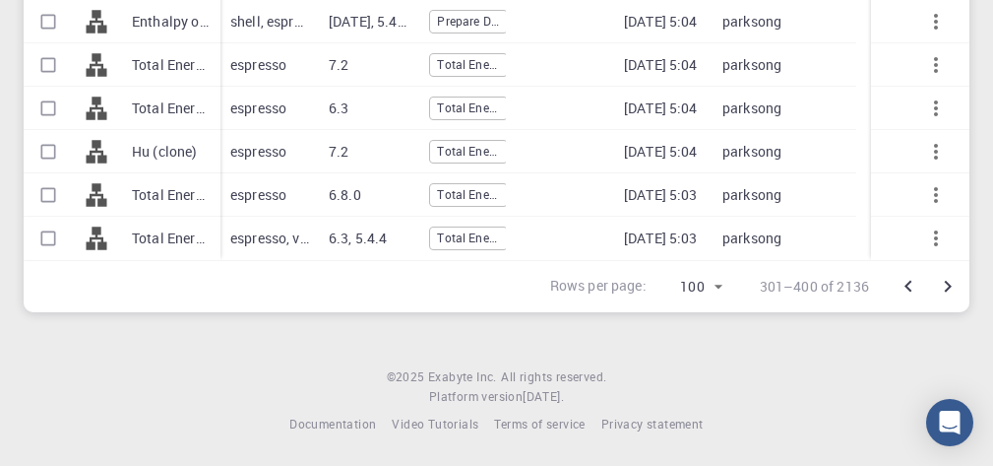
drag, startPoint x: 908, startPoint y: 284, endPoint x: 506, endPoint y: 295, distance: 401.8
click at [908, 284] on icon "Go to previous page" at bounding box center [908, 287] width 7 height 12
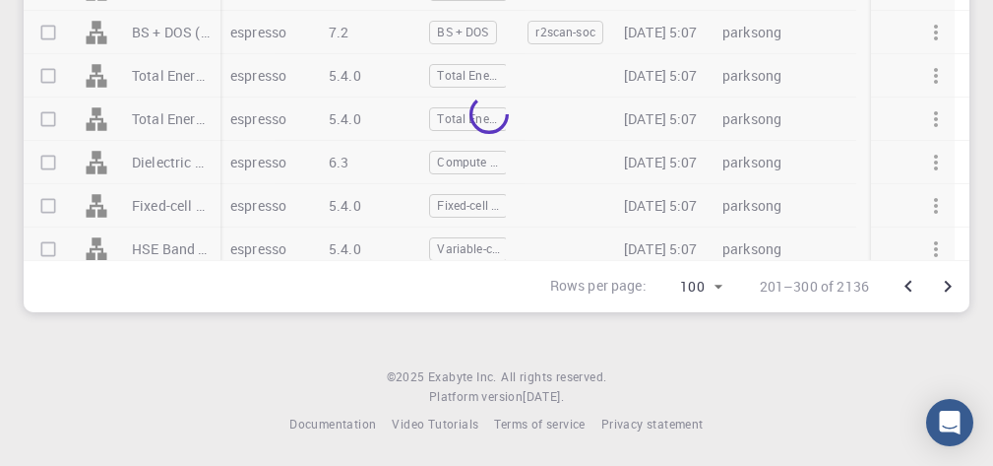
drag, startPoint x: 909, startPoint y: 287, endPoint x: 765, endPoint y: 327, distance: 149.0
click at [909, 287] on icon "Go to previous page" at bounding box center [908, 287] width 7 height 12
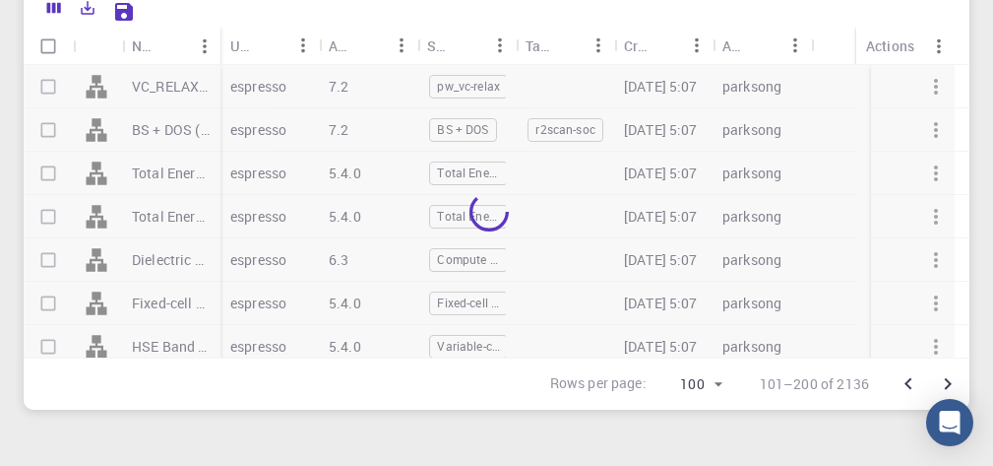
scroll to position [330, 0]
click at [45, 132] on div at bounding box center [489, 212] width 931 height 292
click at [715, 383] on body "Initial Account Setup for [PERSON_NAME] Select Materials, Workflows and assign …" at bounding box center [496, 117] width 993 height 894
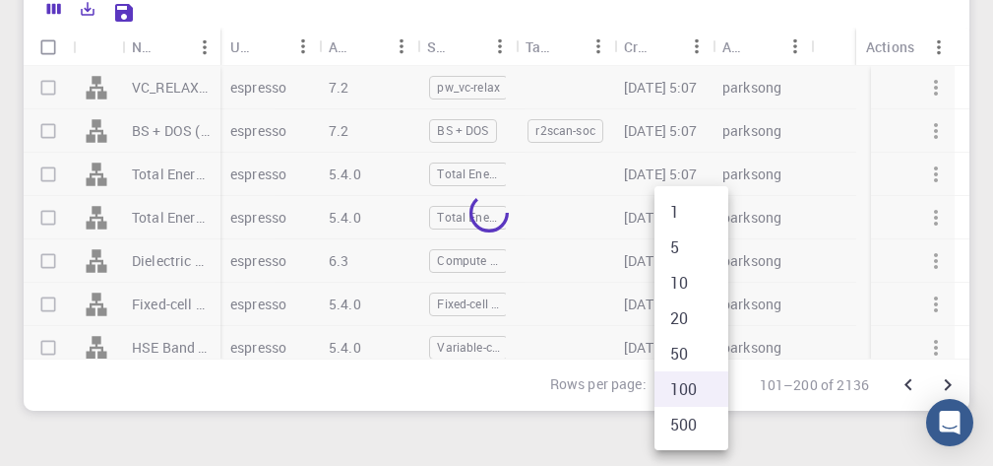
click at [685, 321] on li "20" at bounding box center [692, 317] width 74 height 35
type input "20"
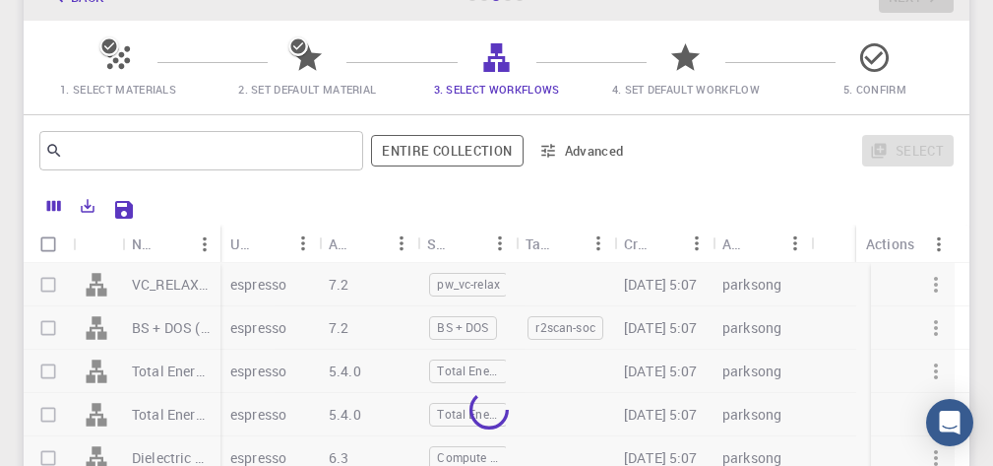
scroll to position [98, 0]
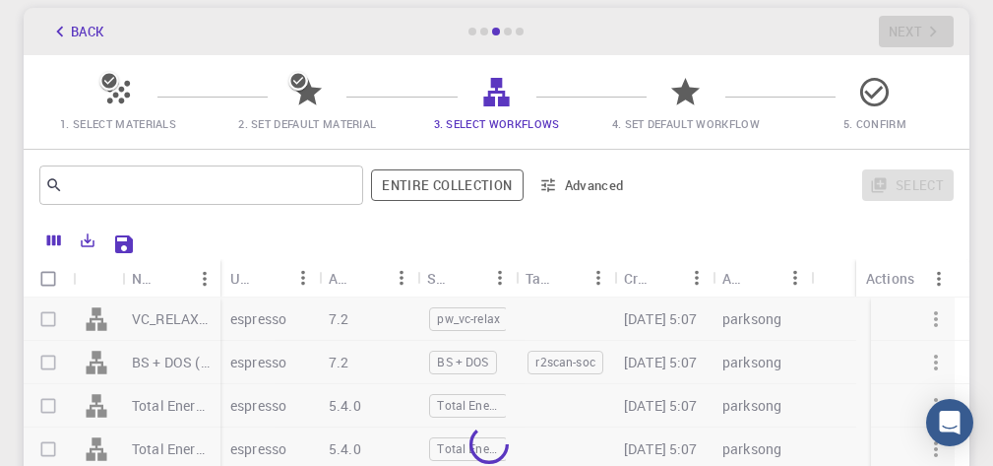
click at [77, 31] on button "Back" at bounding box center [76, 31] width 75 height 31
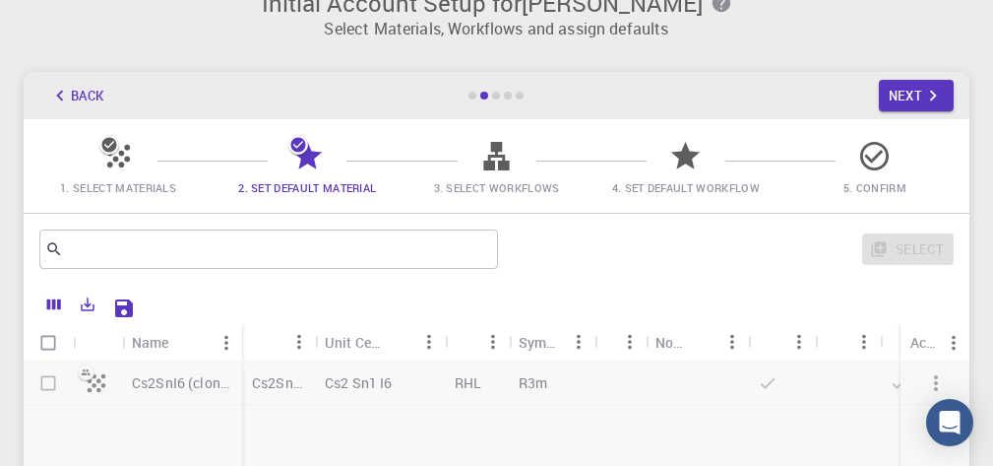
scroll to position [0, 0]
